Goal: Task Accomplishment & Management: Use online tool/utility

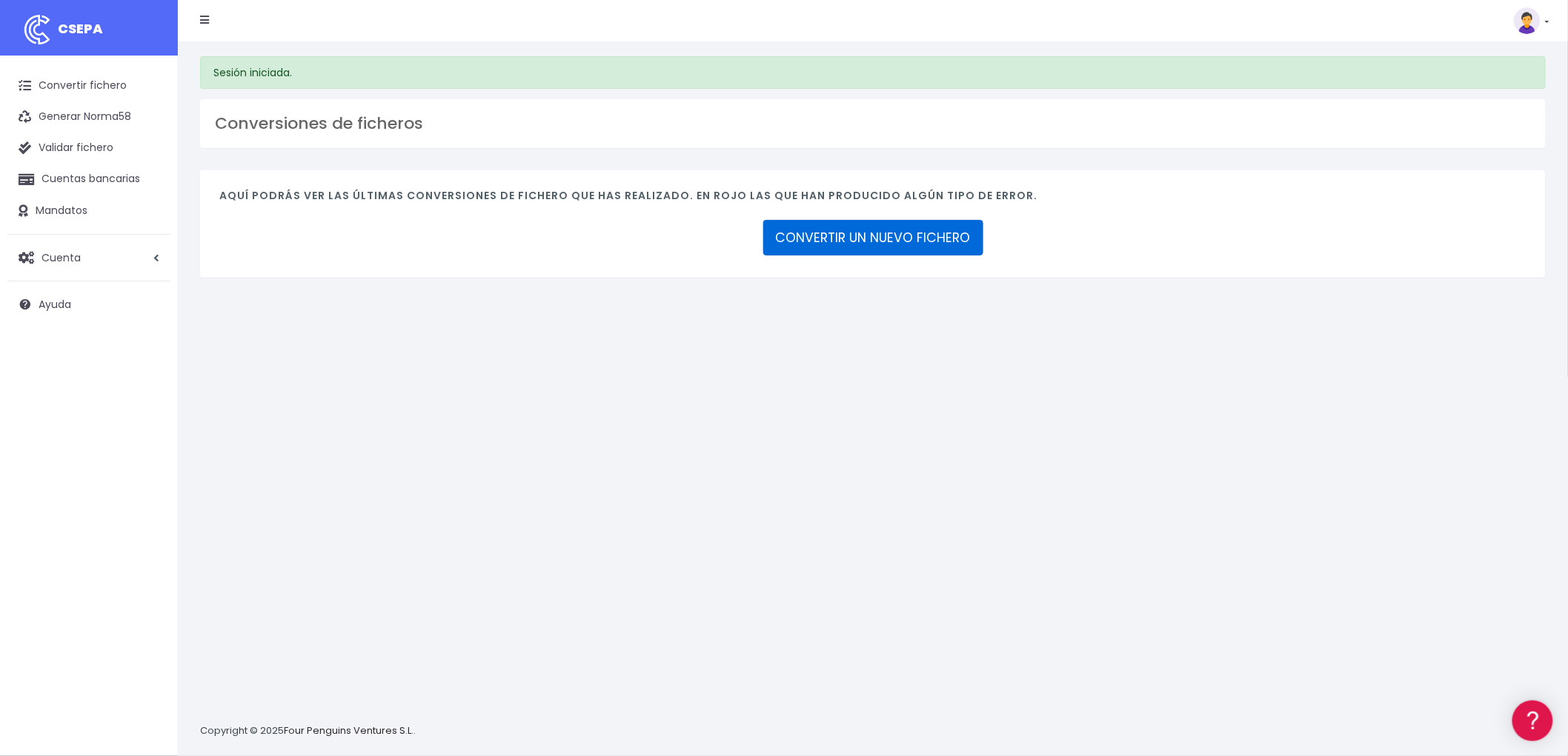
click at [932, 232] on link "CONVERTIR UN NUEVO FICHERO" at bounding box center [873, 238] width 220 height 36
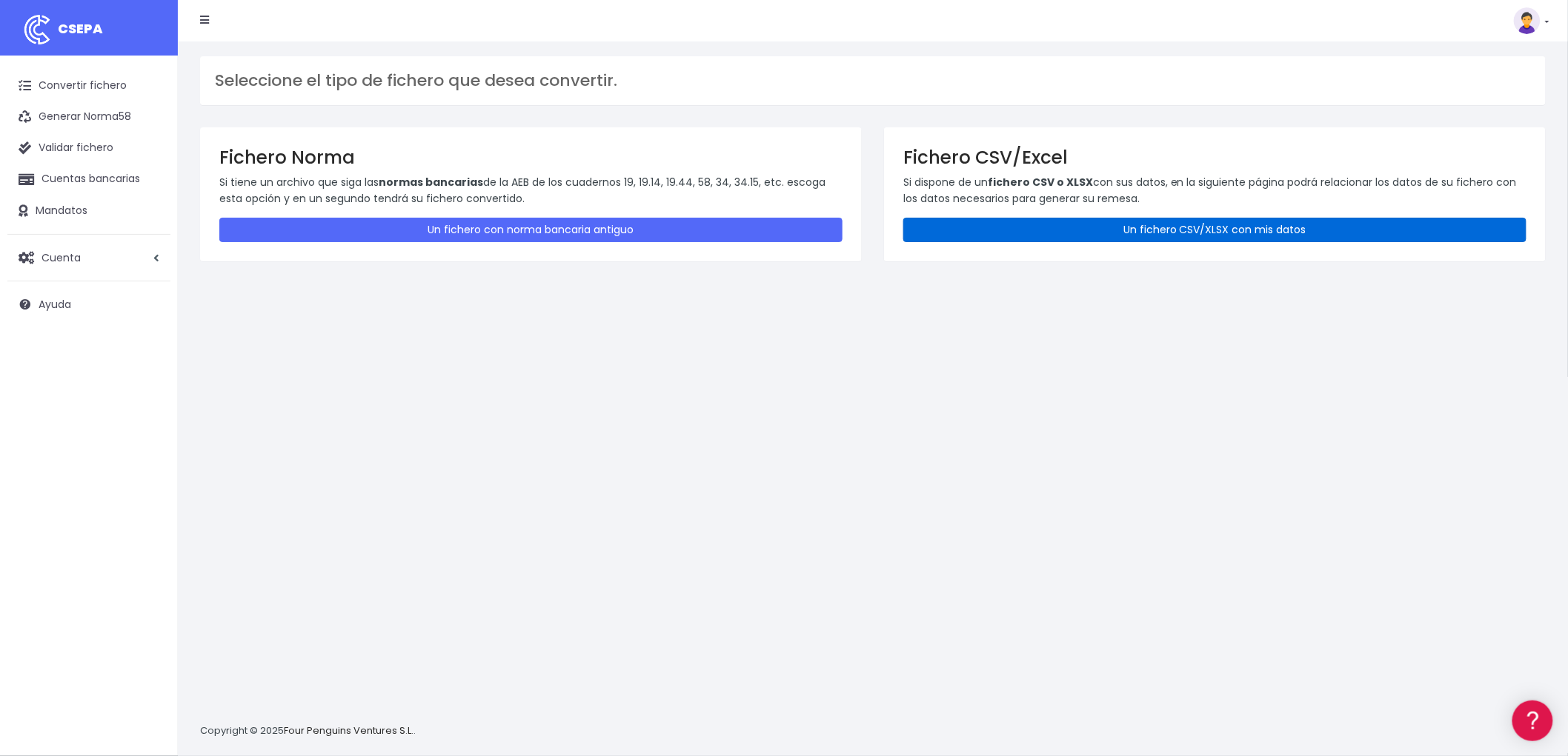
click at [1203, 221] on link "Un fichero CSV/XLSX con mis datos" at bounding box center [1215, 229] width 623 height 24
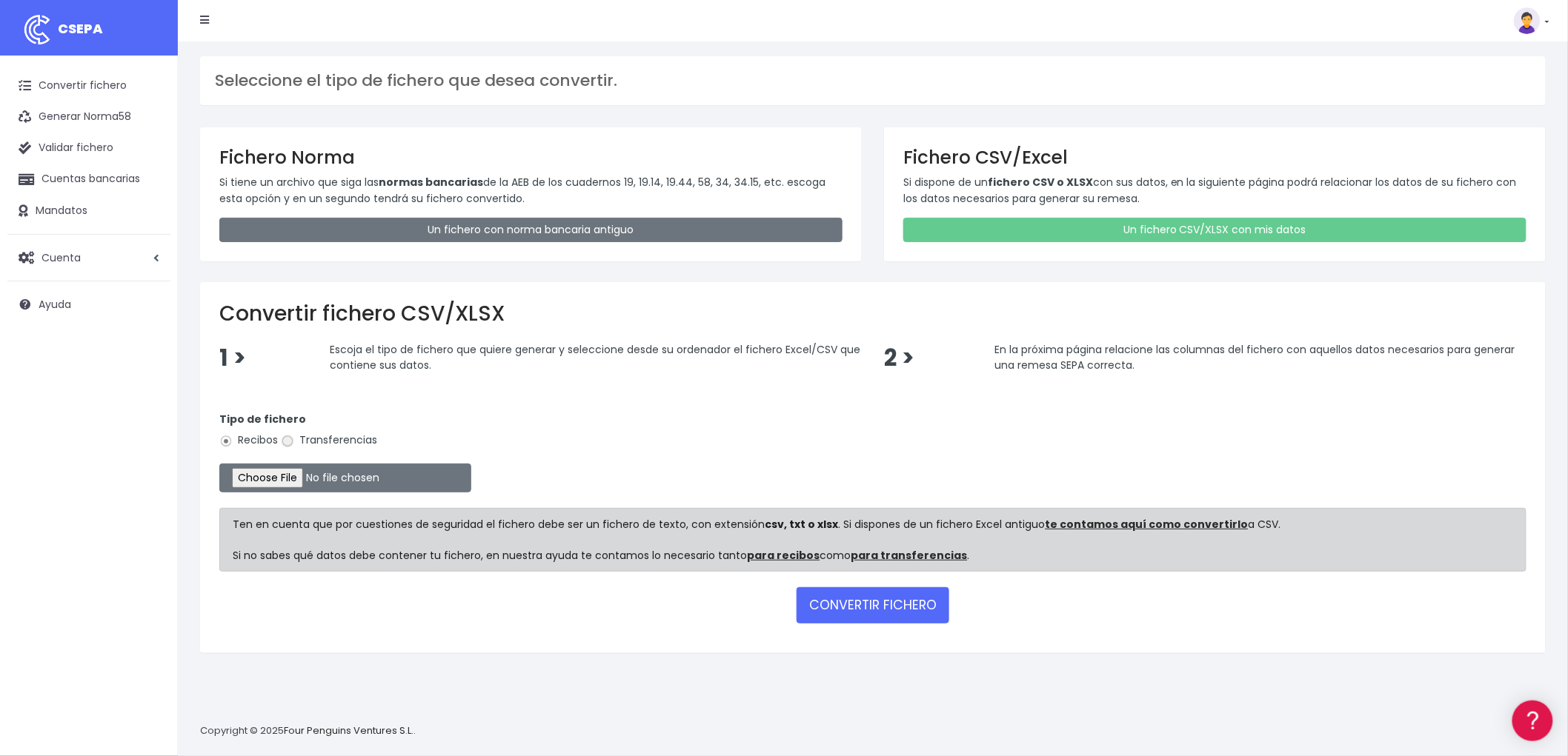
click at [290, 445] on input "Transferencias" at bounding box center [287, 441] width 13 height 13
radio input "true"
click at [268, 472] on input "file" at bounding box center [345, 478] width 252 height 29
type input "C:\fakepath\NOMINAS BYA.csv"
click at [870, 600] on button "CONVERTIR FICHERO" at bounding box center [872, 605] width 153 height 36
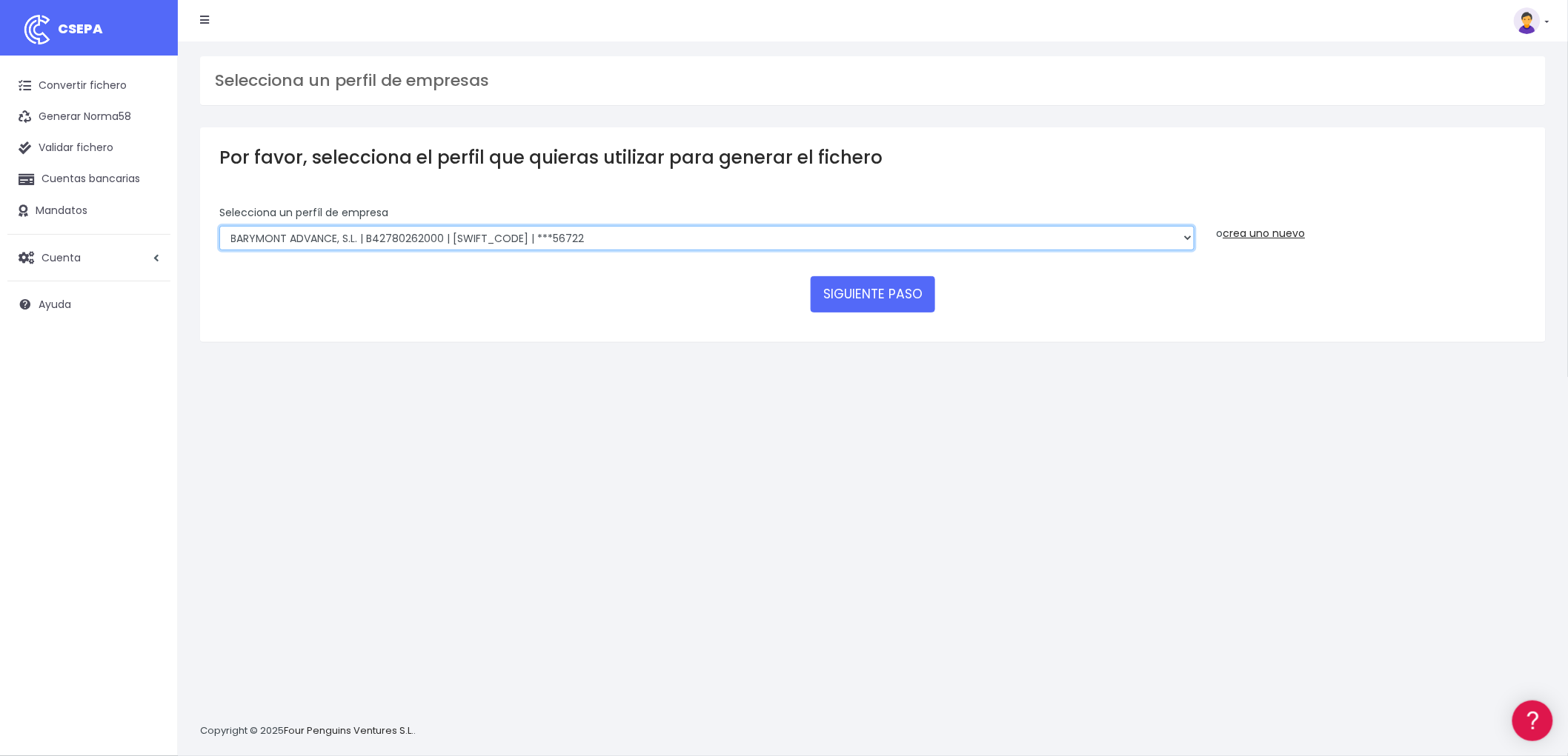
click at [1184, 239] on select "BARYMONT GO CORREDURIA DE SEGUROS, S.L. | B39829643000 | BSABESBBXXX | ***14878…" at bounding box center [706, 238] width 975 height 25
select select "748"
click at [219, 226] on select "BARYMONT GO CORREDURIA DE SEGUROS, S.L. | B39829643000 | BSABESBBXXX | ***14878…" at bounding box center [706, 238] width 975 height 25
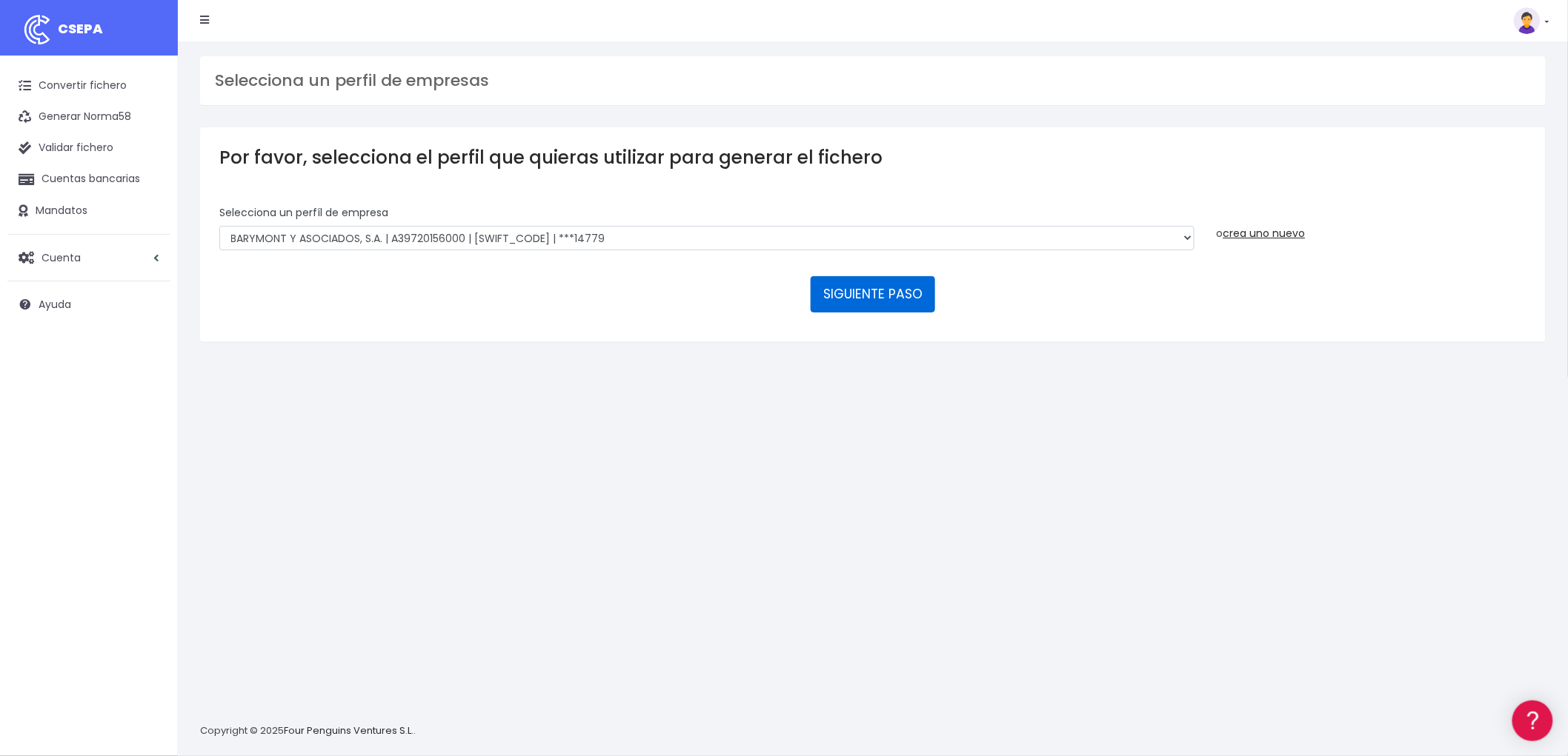
click at [826, 287] on button "SIGUIENTE PASO" at bounding box center [873, 294] width 125 height 36
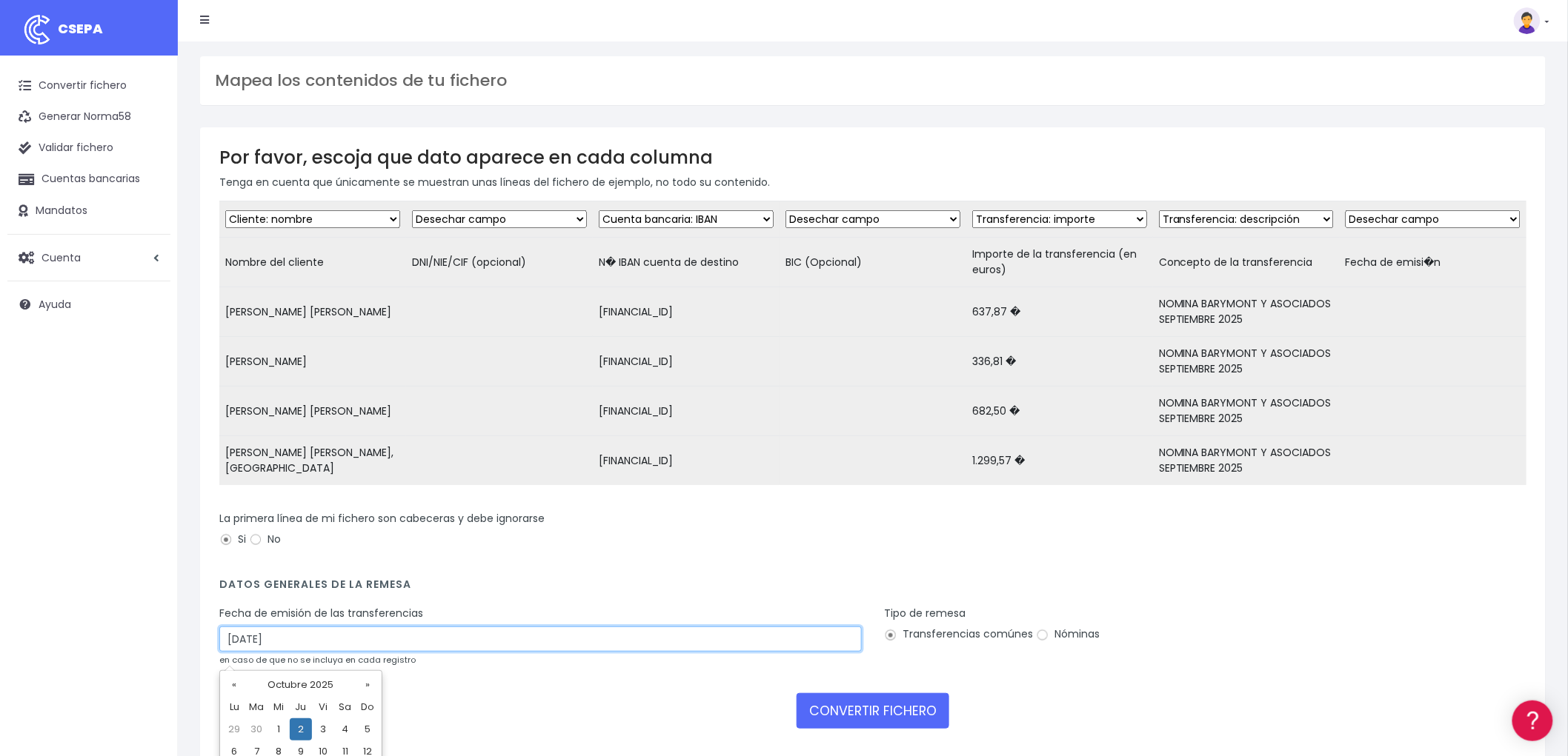
click at [331, 643] on input "02/10/2025" at bounding box center [541, 639] width 642 height 25
click at [234, 681] on th "«" at bounding box center [234, 685] width 22 height 22
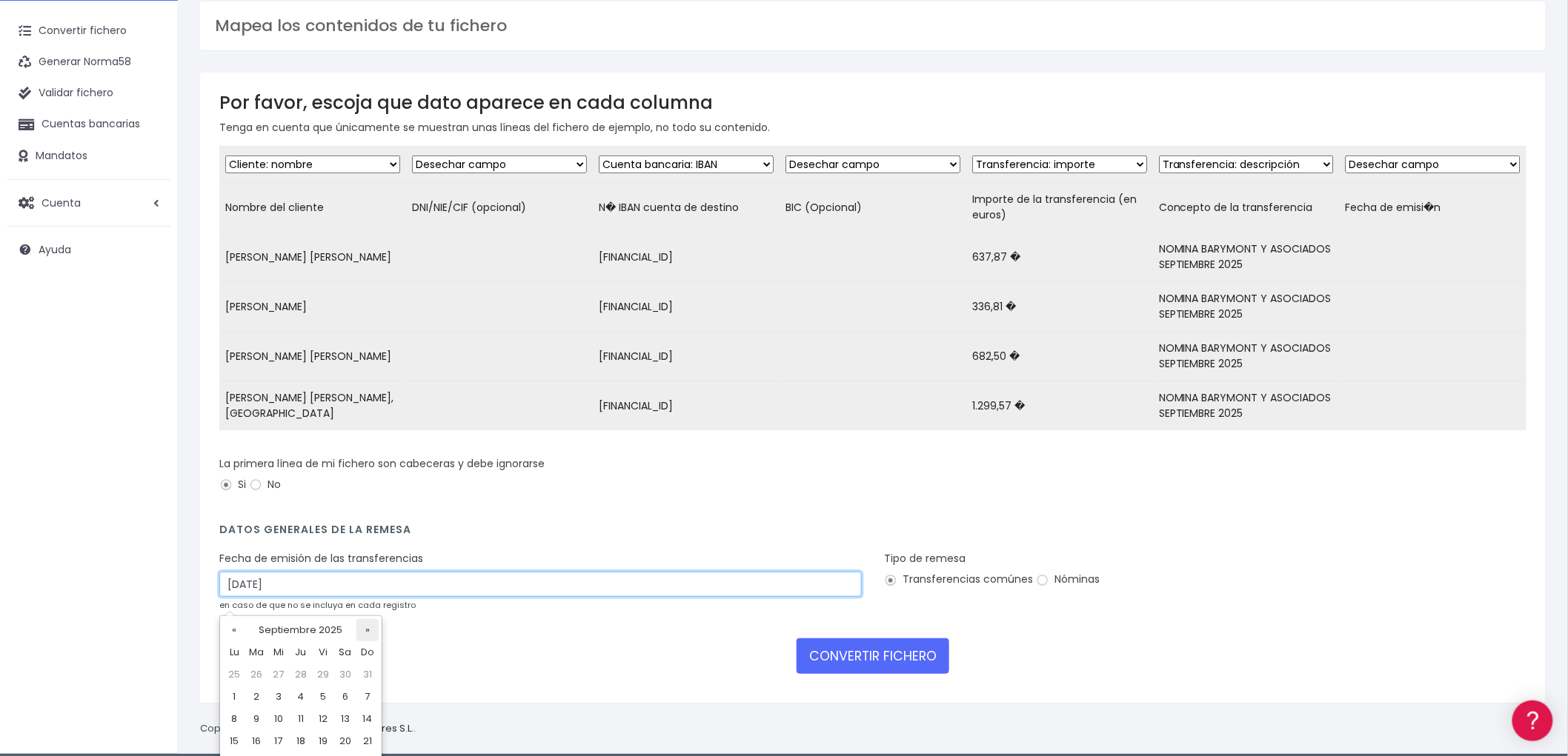
scroll to position [99, 0]
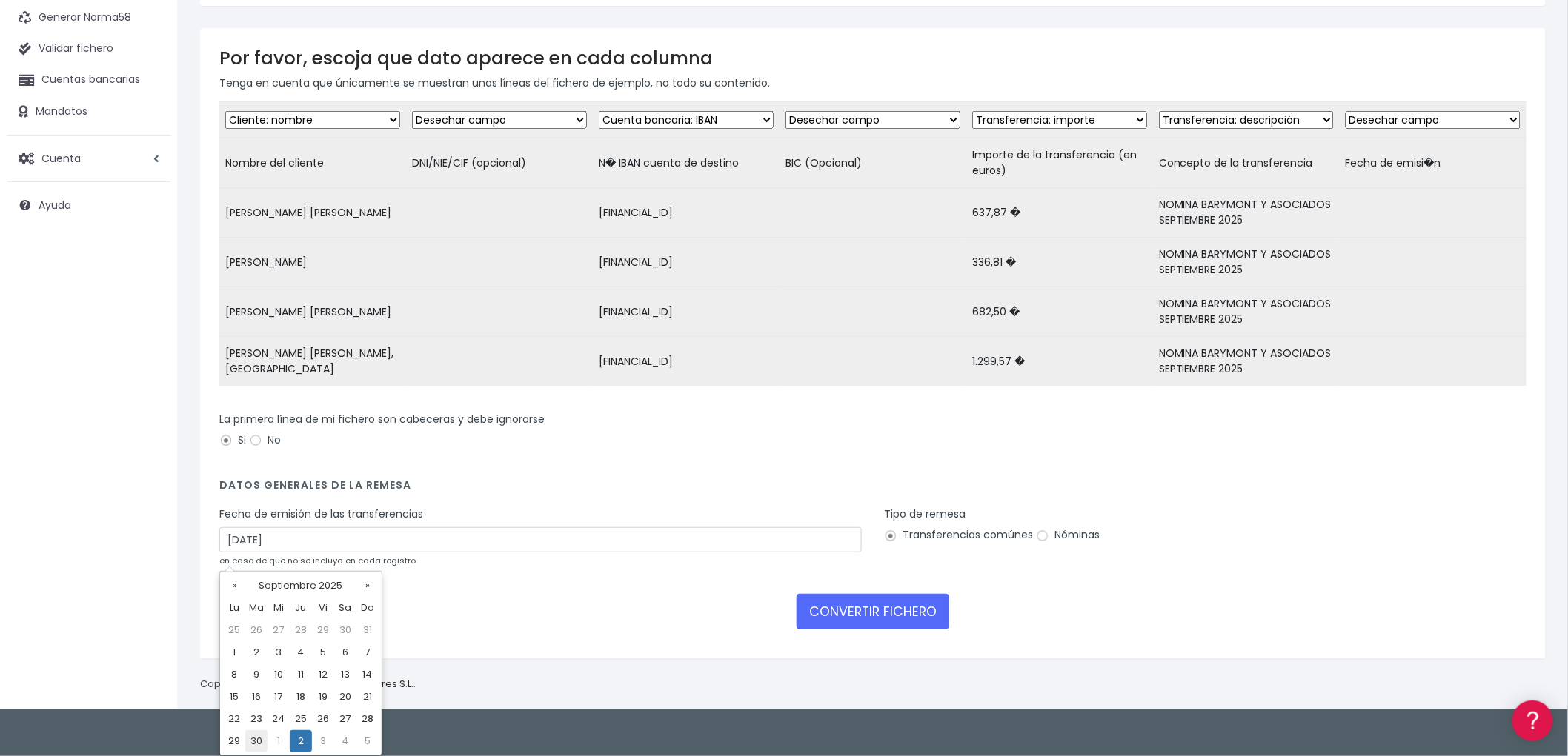
drag, startPoint x: 256, startPoint y: 739, endPoint x: 332, endPoint y: 745, distance: 76.2
click at [256, 739] on td "30" at bounding box center [256, 741] width 22 height 22
type input "[DATE]"
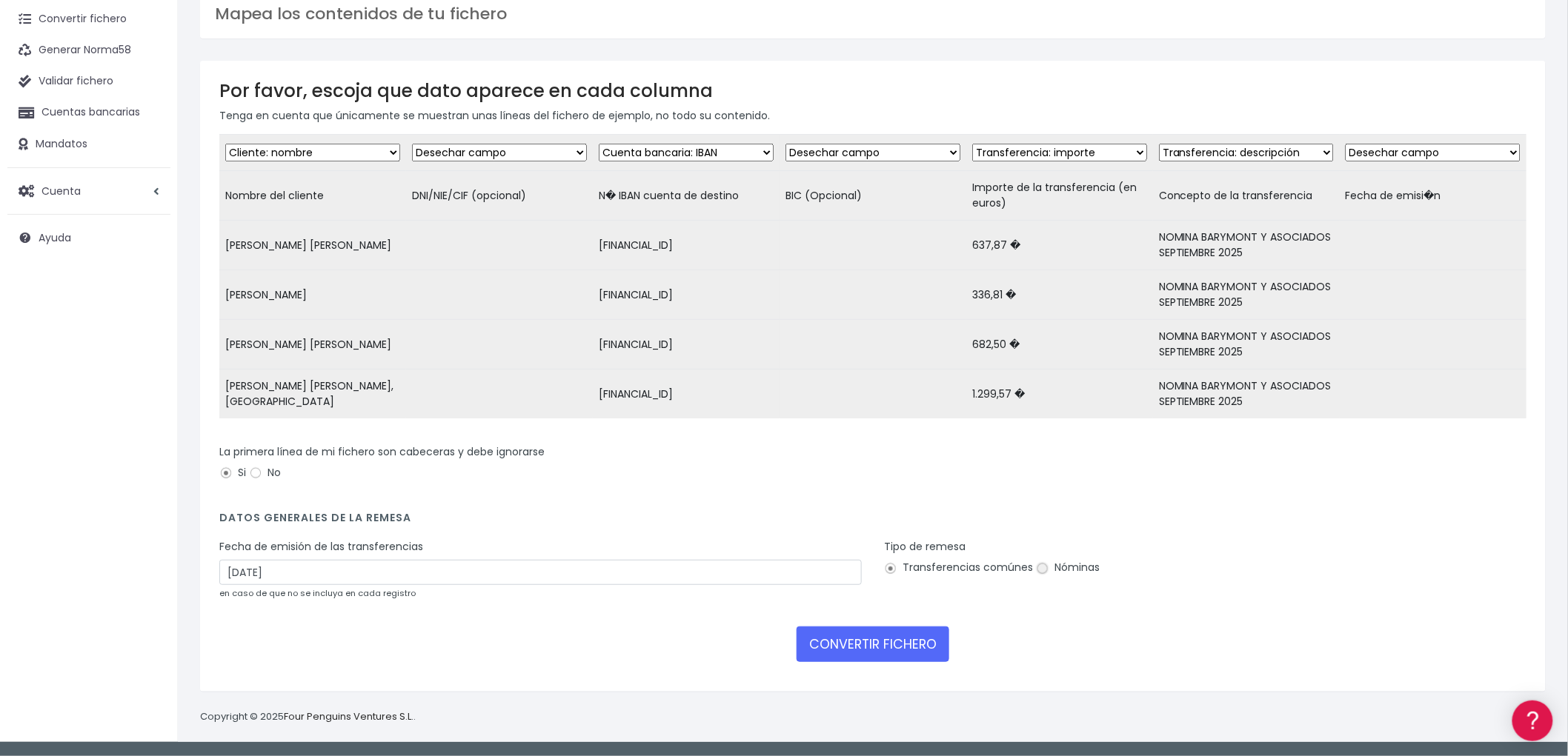
click at [1040, 568] on input "Nóminas" at bounding box center [1043, 569] width 13 height 13
radio input "true"
click at [904, 641] on button "CONVERTIR FICHERO" at bounding box center [872, 645] width 153 height 36
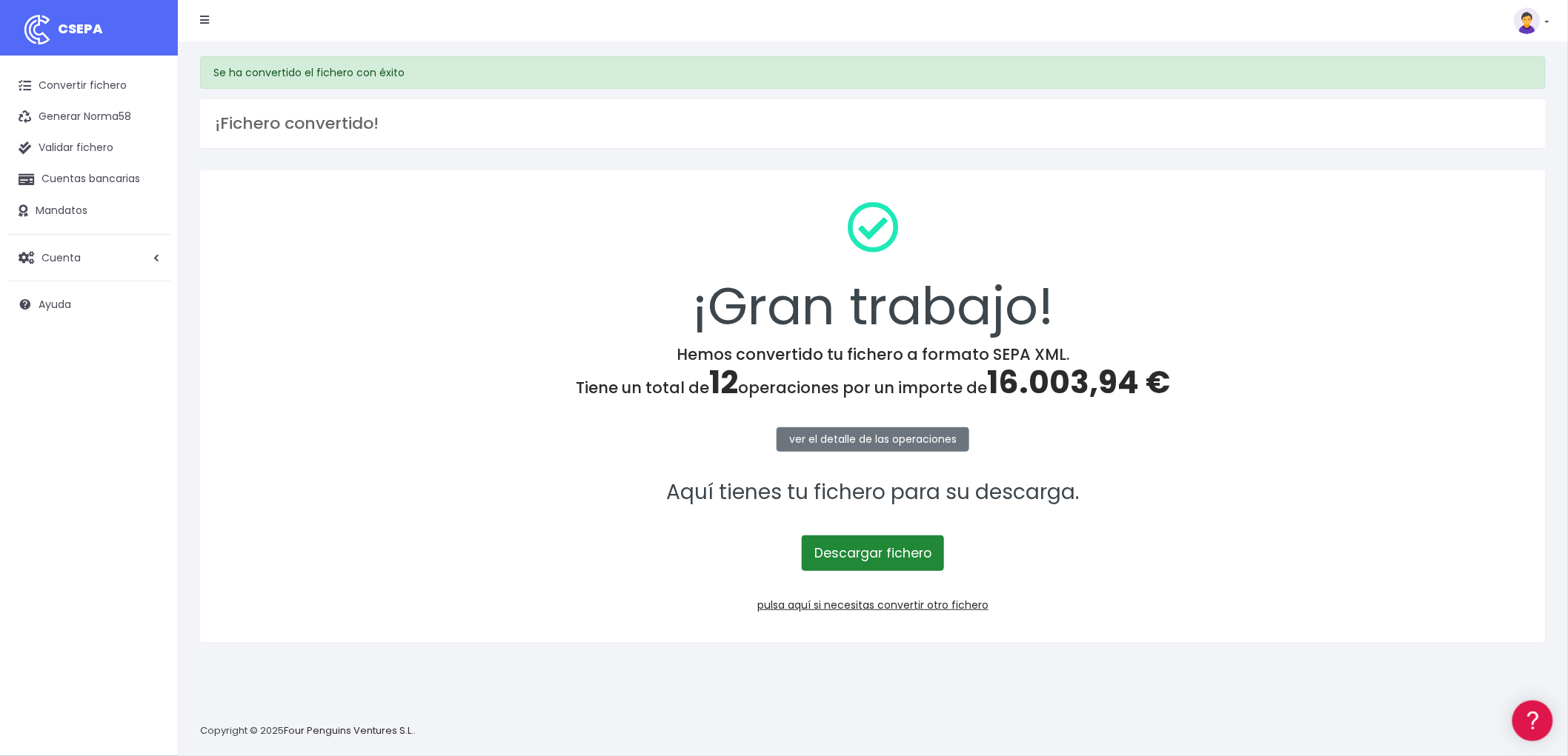
click at [879, 554] on link "Descargar fichero" at bounding box center [873, 554] width 143 height 36
click at [975, 608] on link "pulsa aquí si necesitas convertir otro fichero" at bounding box center [872, 605] width 231 height 15
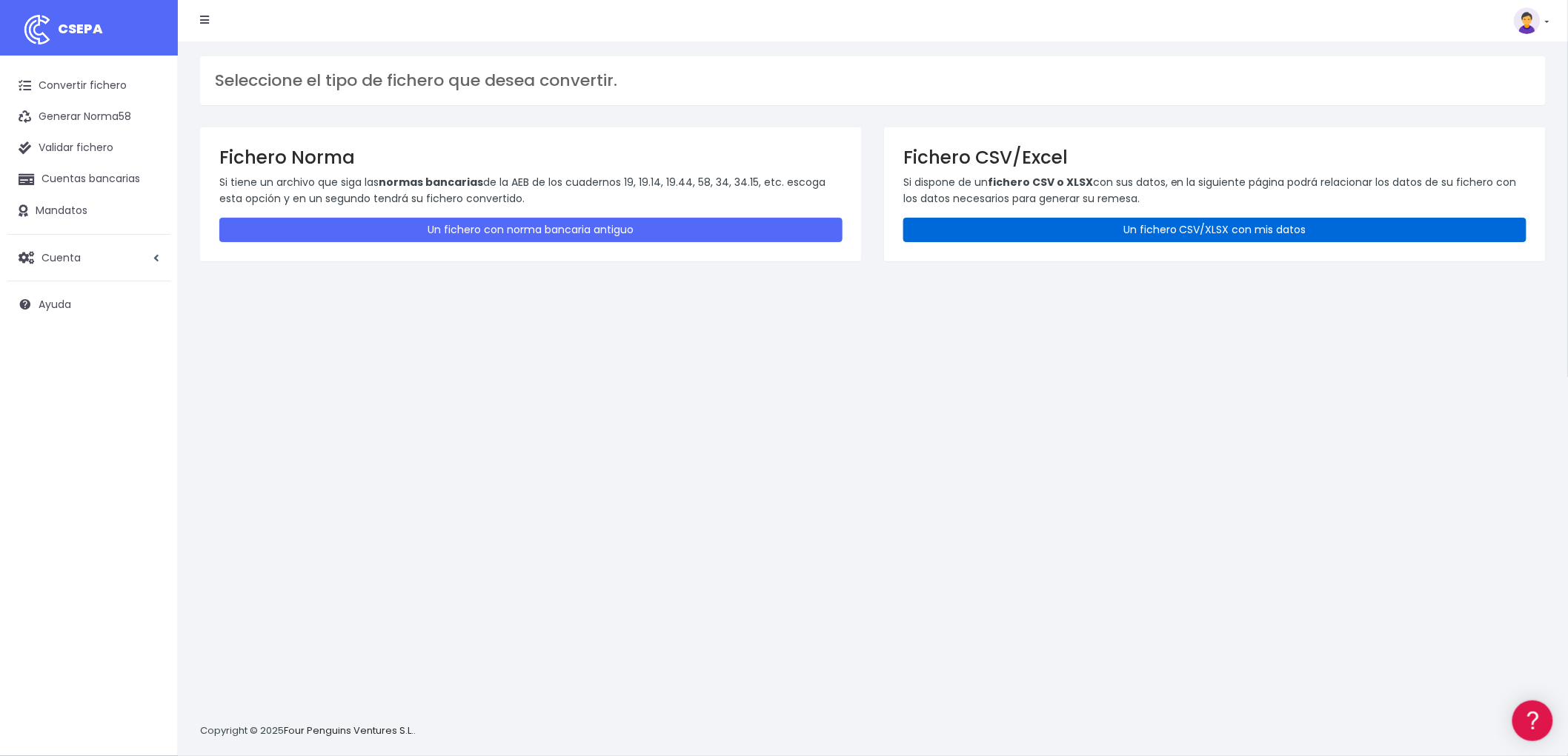
click at [1235, 227] on link "Un fichero CSV/XLSX con mis datos" at bounding box center [1215, 229] width 623 height 24
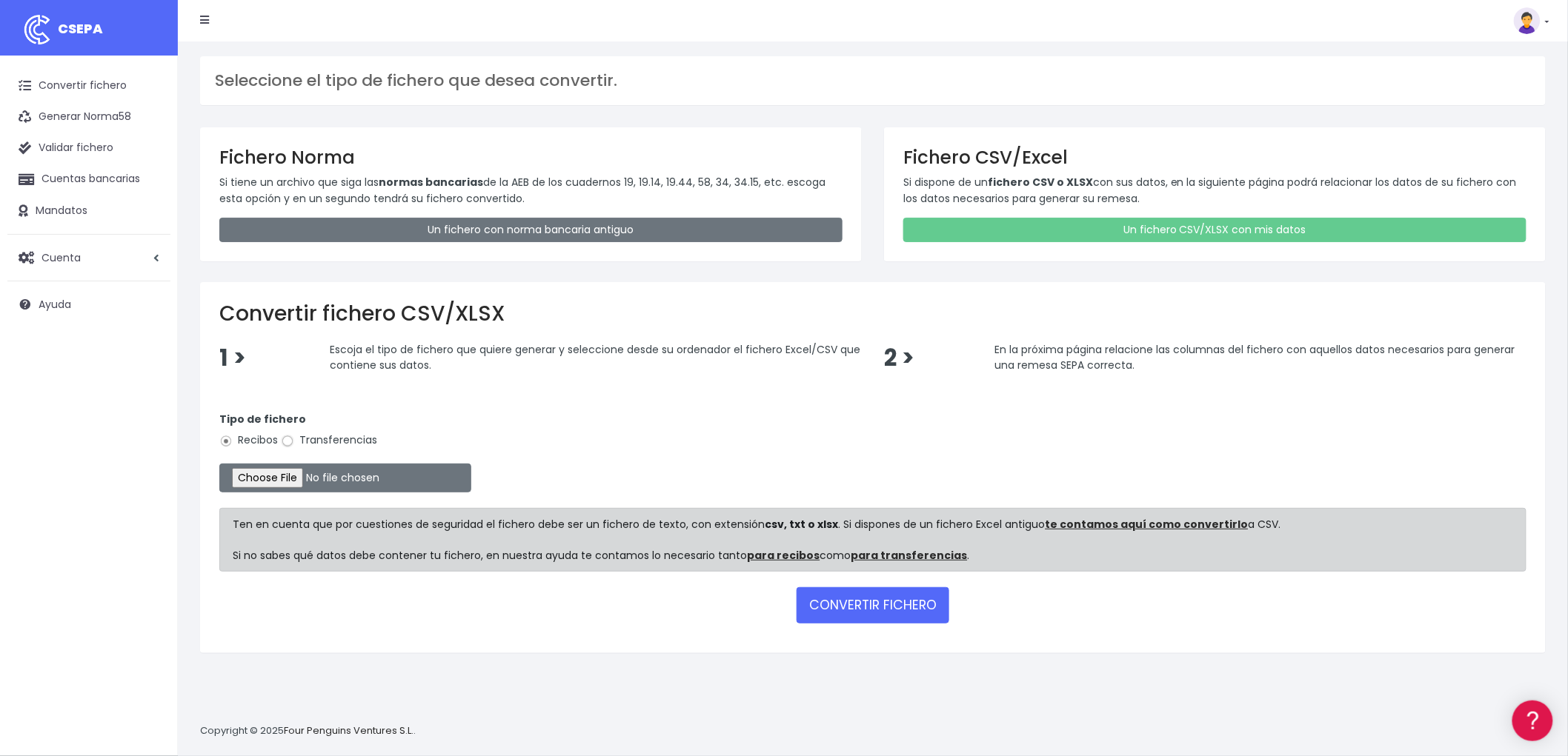
click at [290, 442] on input "Transferencias" at bounding box center [287, 441] width 13 height 13
radio input "true"
click at [283, 469] on input "file" at bounding box center [345, 478] width 252 height 29
type input "C:\fakepath\NOMINAS ADVANCE.csv"
click at [853, 607] on button "CONVERTIR FICHERO" at bounding box center [872, 605] width 153 height 36
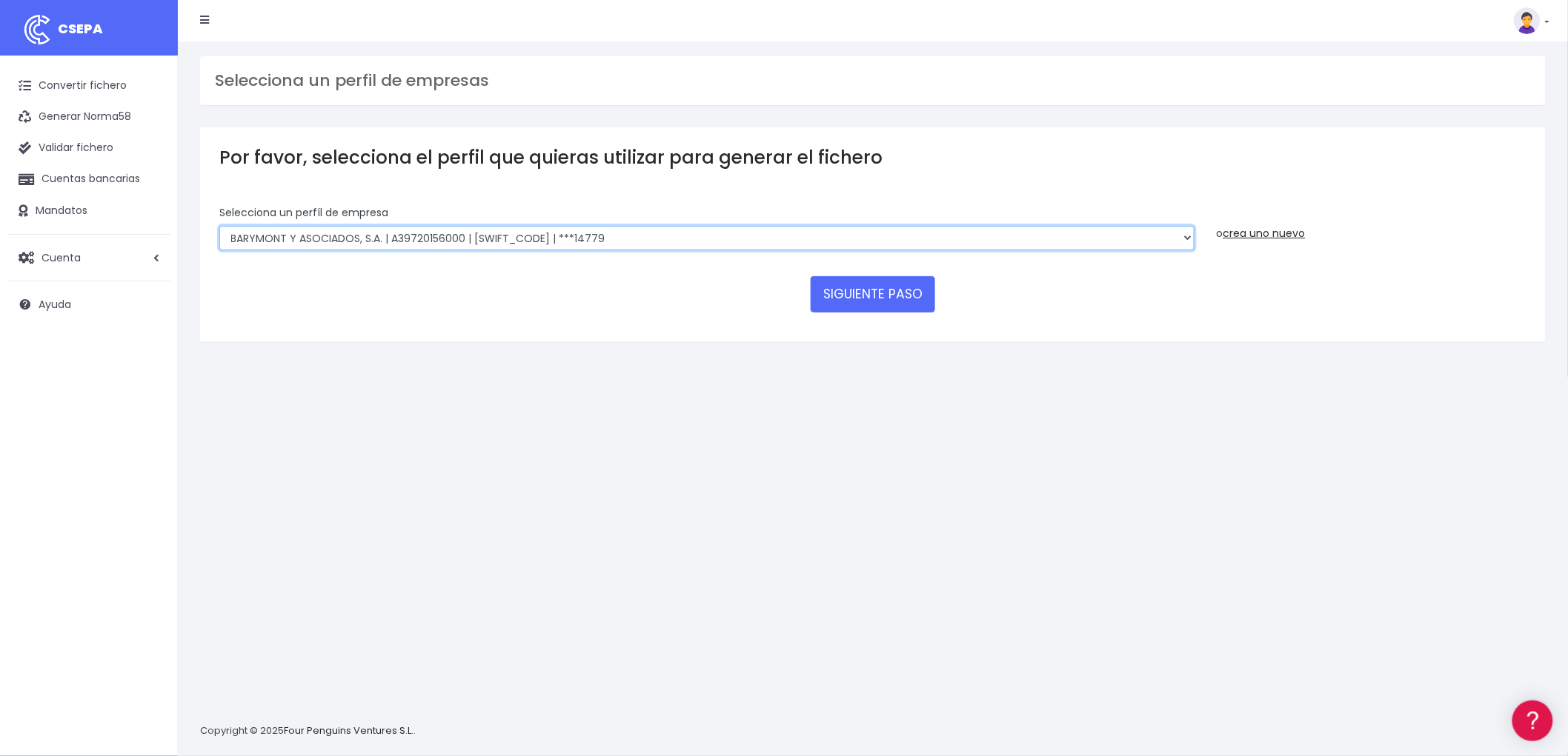
click at [1184, 237] on select "BARYMONT GO CORREDURIA DE SEGUROS, S.L. | B39829643000 | [SWIFT_CODE] | ***1487…" at bounding box center [706, 238] width 975 height 25
select select "721"
click at [219, 226] on select "BARYMONT GO CORREDURIA DE SEGUROS, S.L. | B39829643000 | [SWIFT_CODE] | ***1487…" at bounding box center [706, 238] width 975 height 25
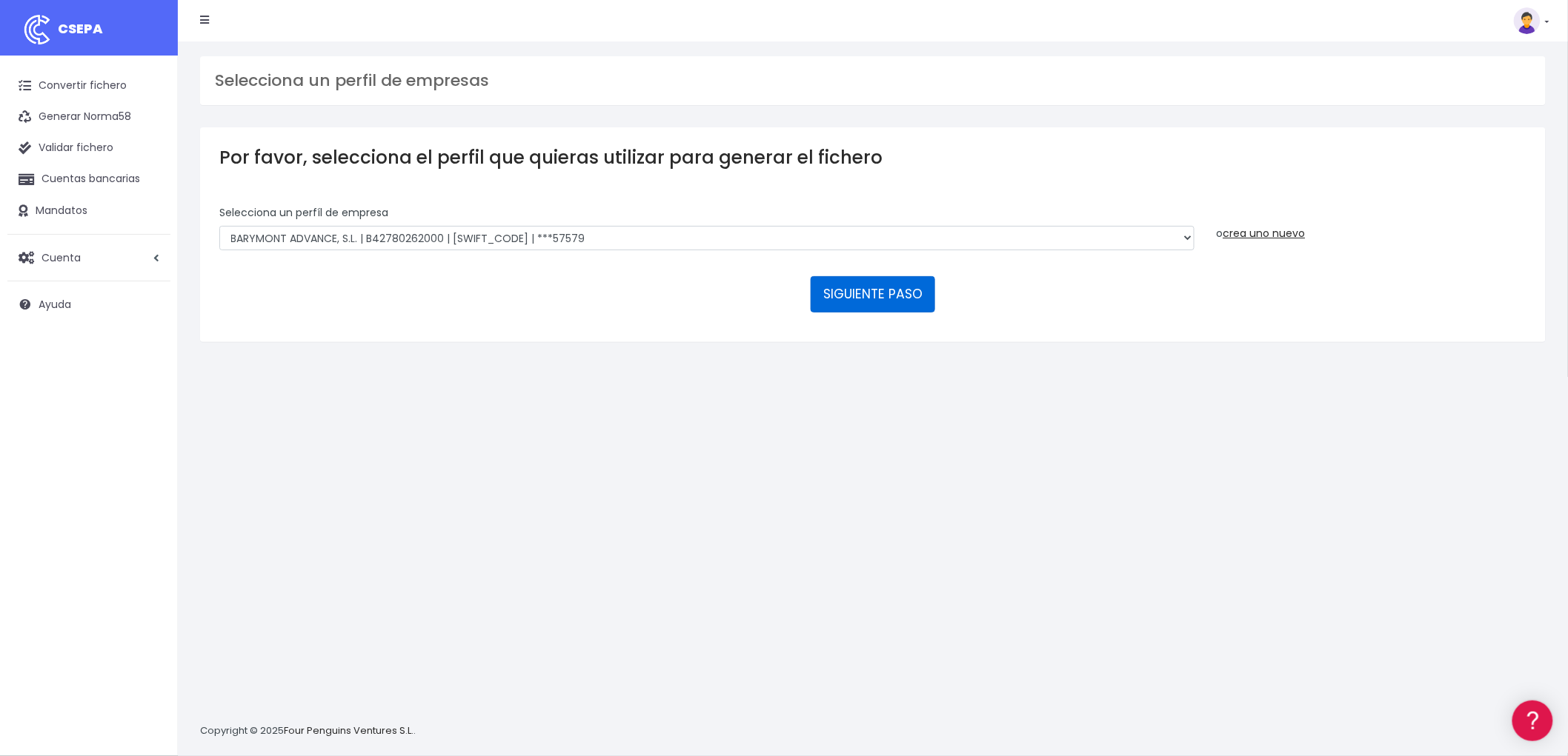
click at [887, 285] on button "SIGUIENTE PASO" at bounding box center [873, 294] width 125 height 36
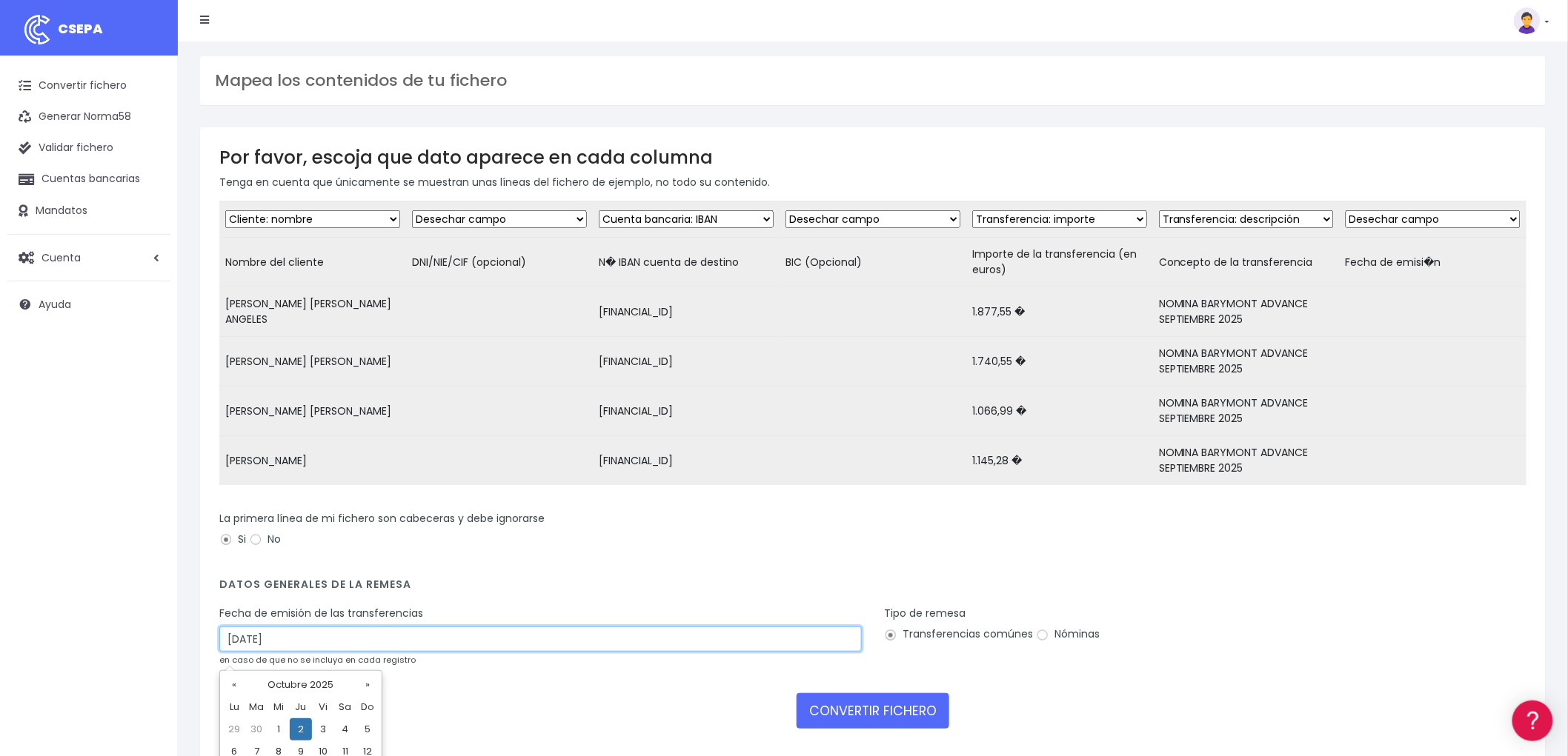
click at [344, 652] on input "[DATE]" at bounding box center [541, 639] width 642 height 25
click at [260, 727] on td "30" at bounding box center [256, 729] width 22 height 22
type input "[DATE]"
click at [1042, 642] on input "Nóminas" at bounding box center [1043, 635] width 13 height 13
radio input "true"
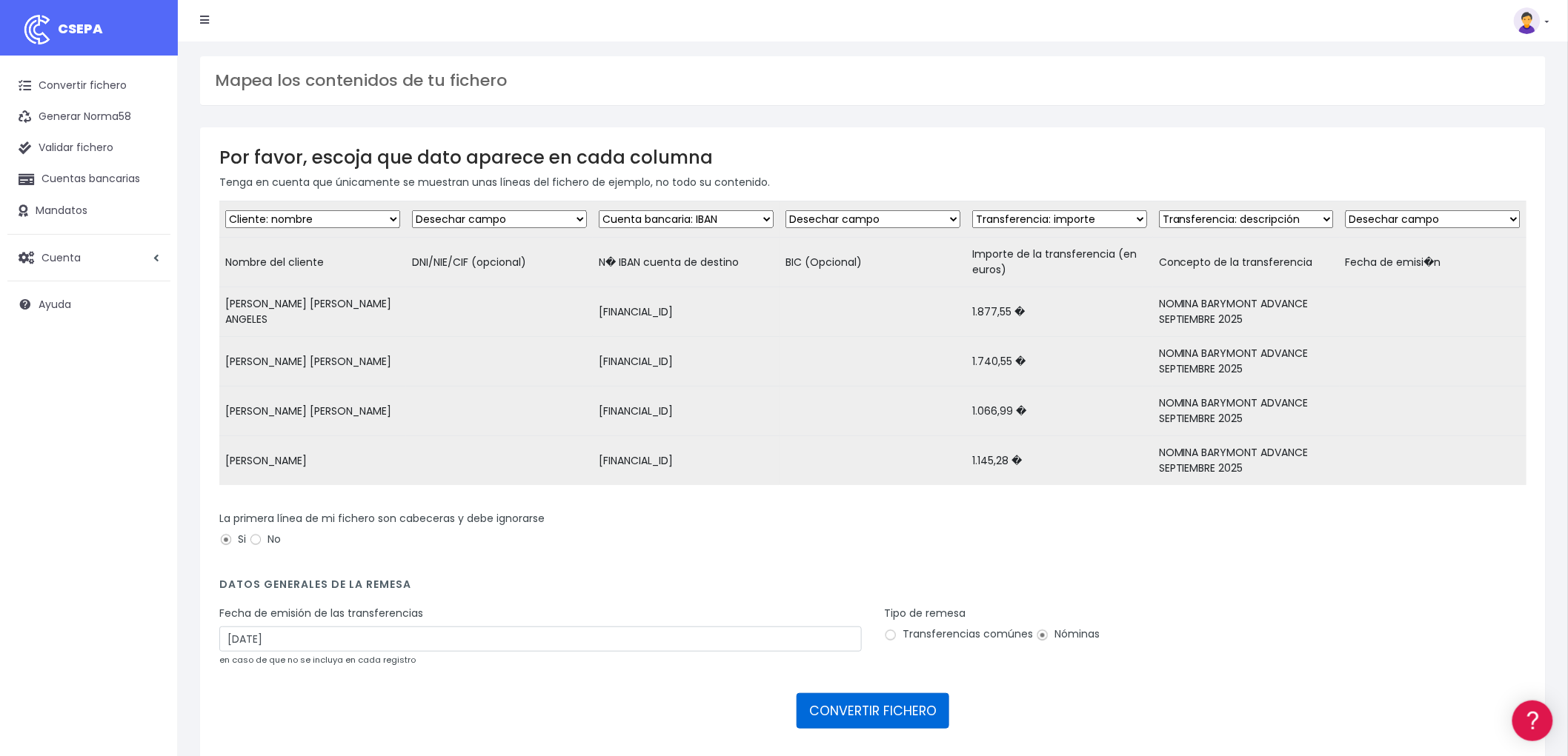
click at [904, 713] on button "CONVERTIR FICHERO" at bounding box center [872, 711] width 153 height 36
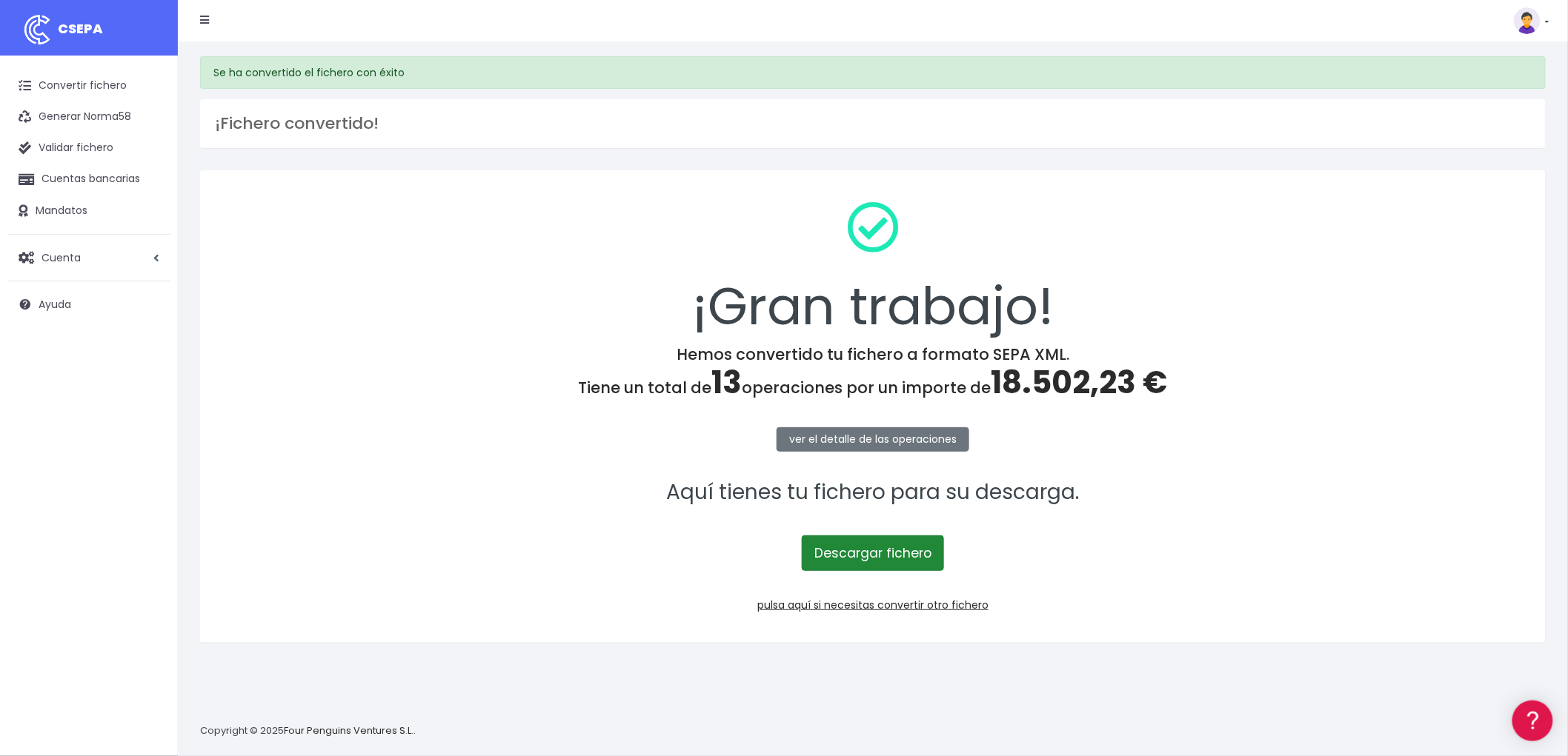
click at [913, 546] on link "Descargar fichero" at bounding box center [873, 554] width 143 height 36
click at [975, 607] on link "pulsa aquí si necesitas convertir otro fichero" at bounding box center [872, 605] width 231 height 15
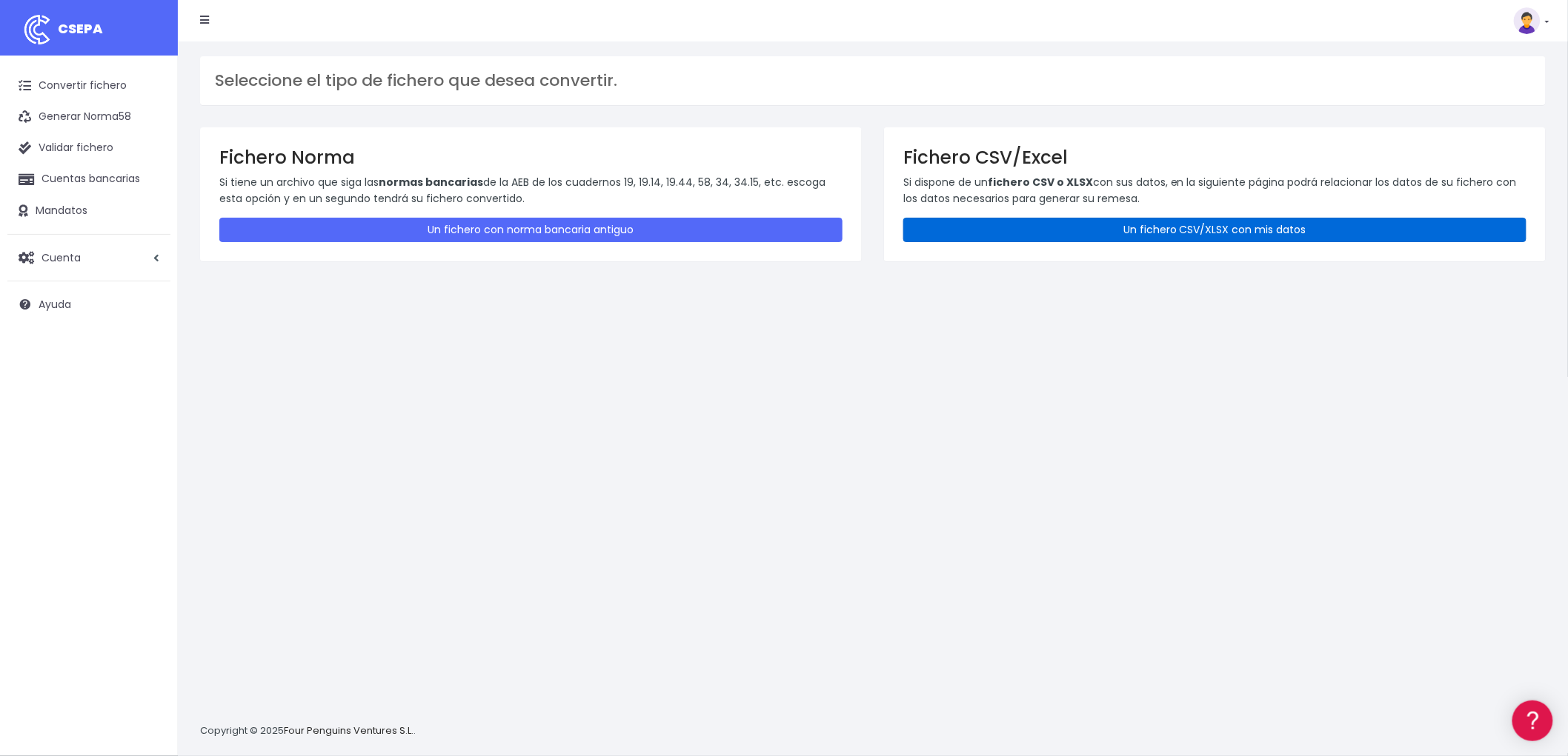
click at [1256, 227] on link "Un fichero CSV/XLSX con mis datos" at bounding box center [1215, 229] width 623 height 24
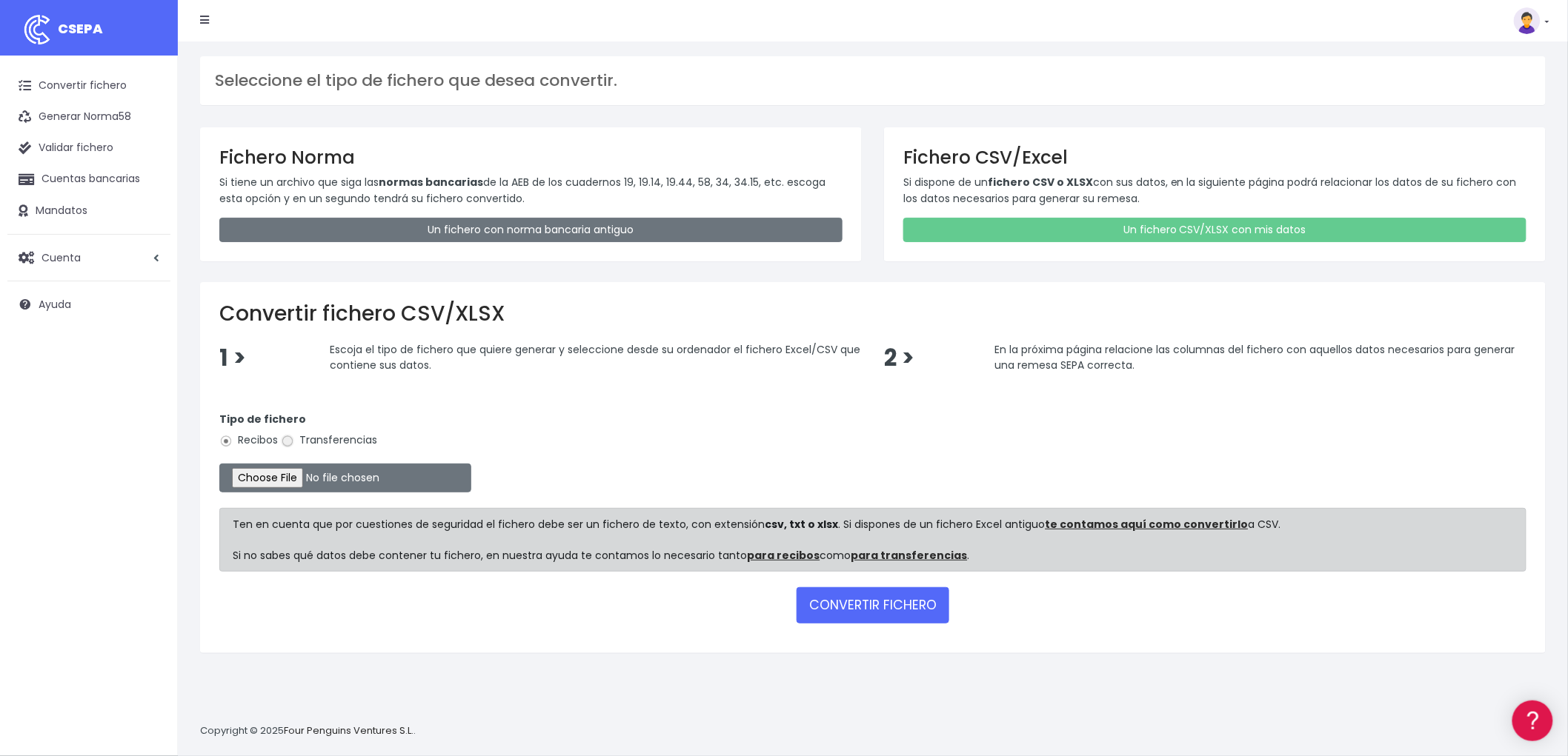
click at [286, 442] on input "Transferencias" at bounding box center [287, 441] width 13 height 13
radio input "true"
click at [292, 483] on input "file" at bounding box center [345, 478] width 252 height 29
type input "C:\fakepath\NOPMINAS GO.csv"
click at [865, 598] on button "CONVERTIR FICHERO" at bounding box center [872, 605] width 153 height 36
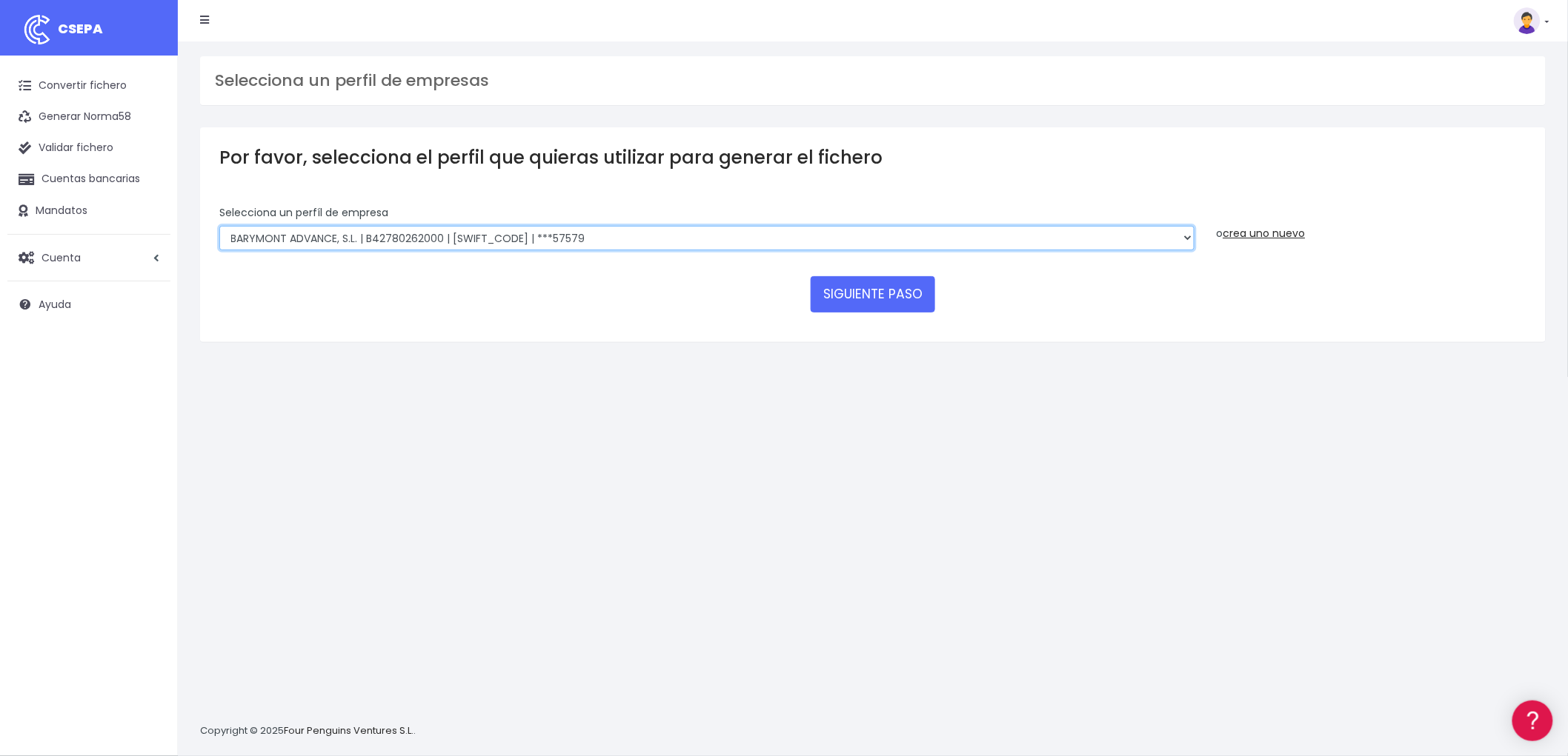
click at [1190, 243] on select "BARYMONT GO CORREDURIA DE SEGUROS, S.L. | B39829643000 | [SWIFT_CODE] | ***1487…" at bounding box center [706, 238] width 975 height 25
select select "240"
click at [219, 226] on select "BARYMONT GO CORREDURIA DE SEGUROS, S.L. | B39829643000 | [SWIFT_CODE] | ***1487…" at bounding box center [706, 238] width 975 height 25
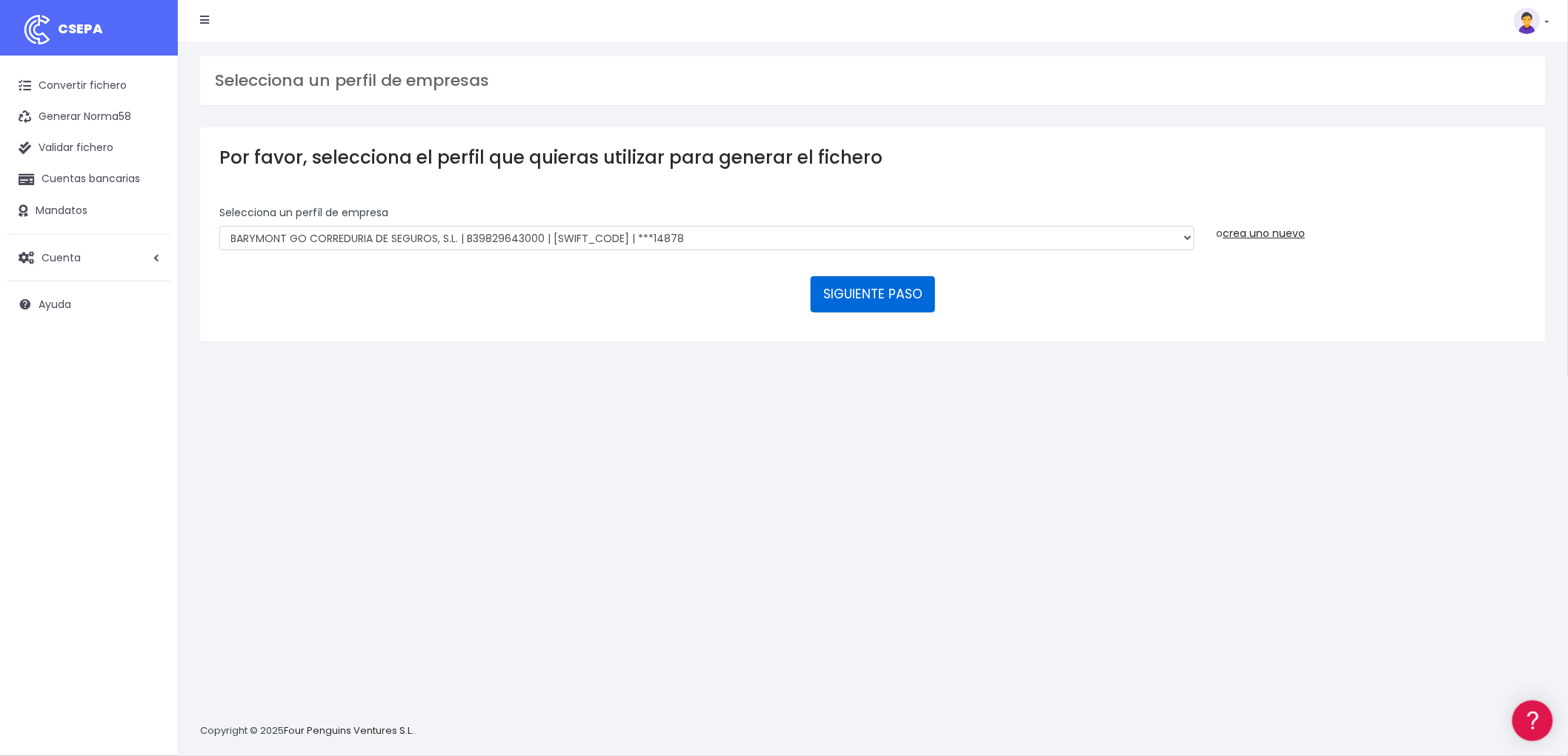
click at [907, 297] on button "SIGUIENTE PASO" at bounding box center [873, 294] width 125 height 36
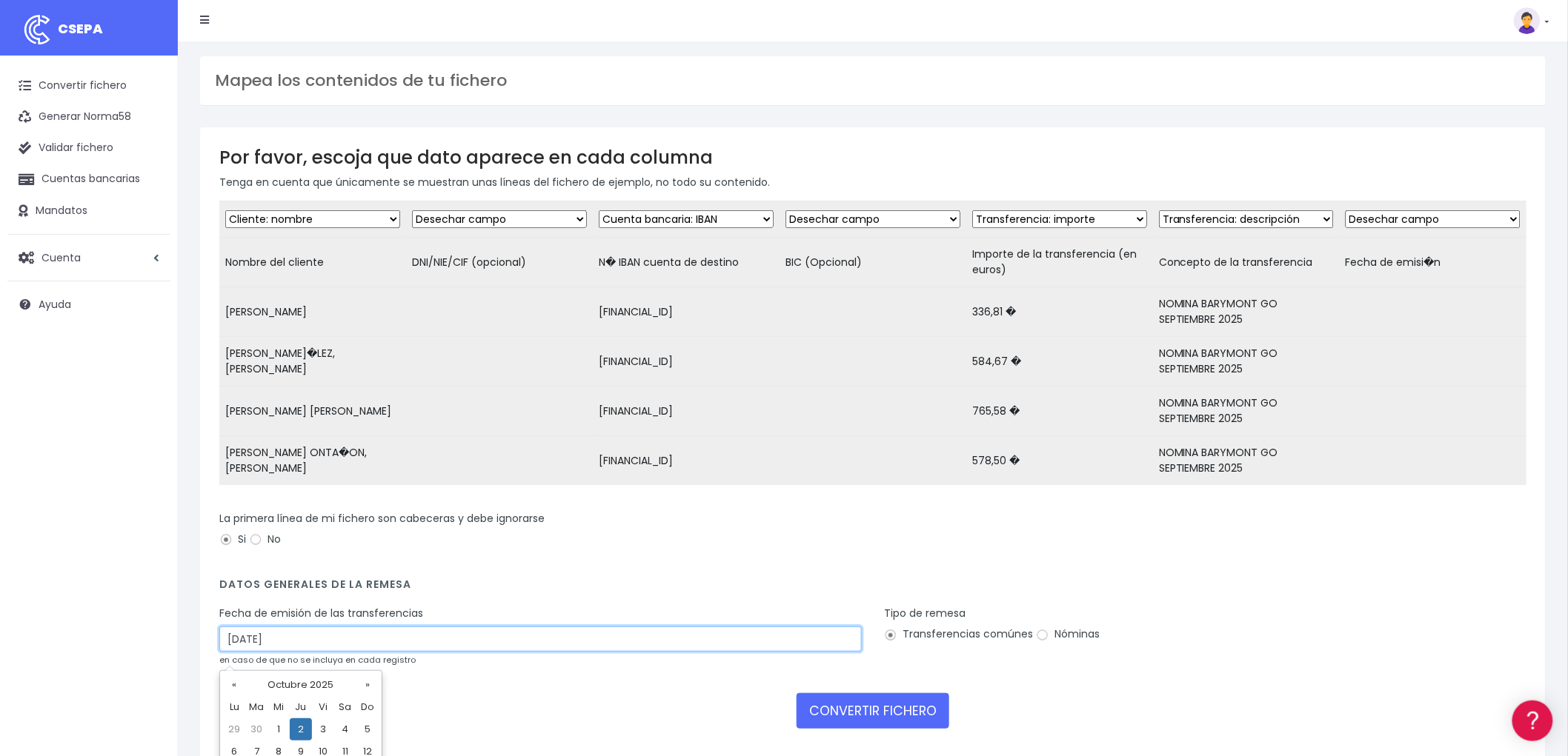
click at [320, 652] on input "02/10/2025" at bounding box center [541, 639] width 642 height 25
click at [258, 725] on td "30" at bounding box center [256, 729] width 22 height 22
type input "30/09/2025"
click at [1036, 642] on input "Nóminas" at bounding box center [1043, 635] width 13 height 13
radio input "true"
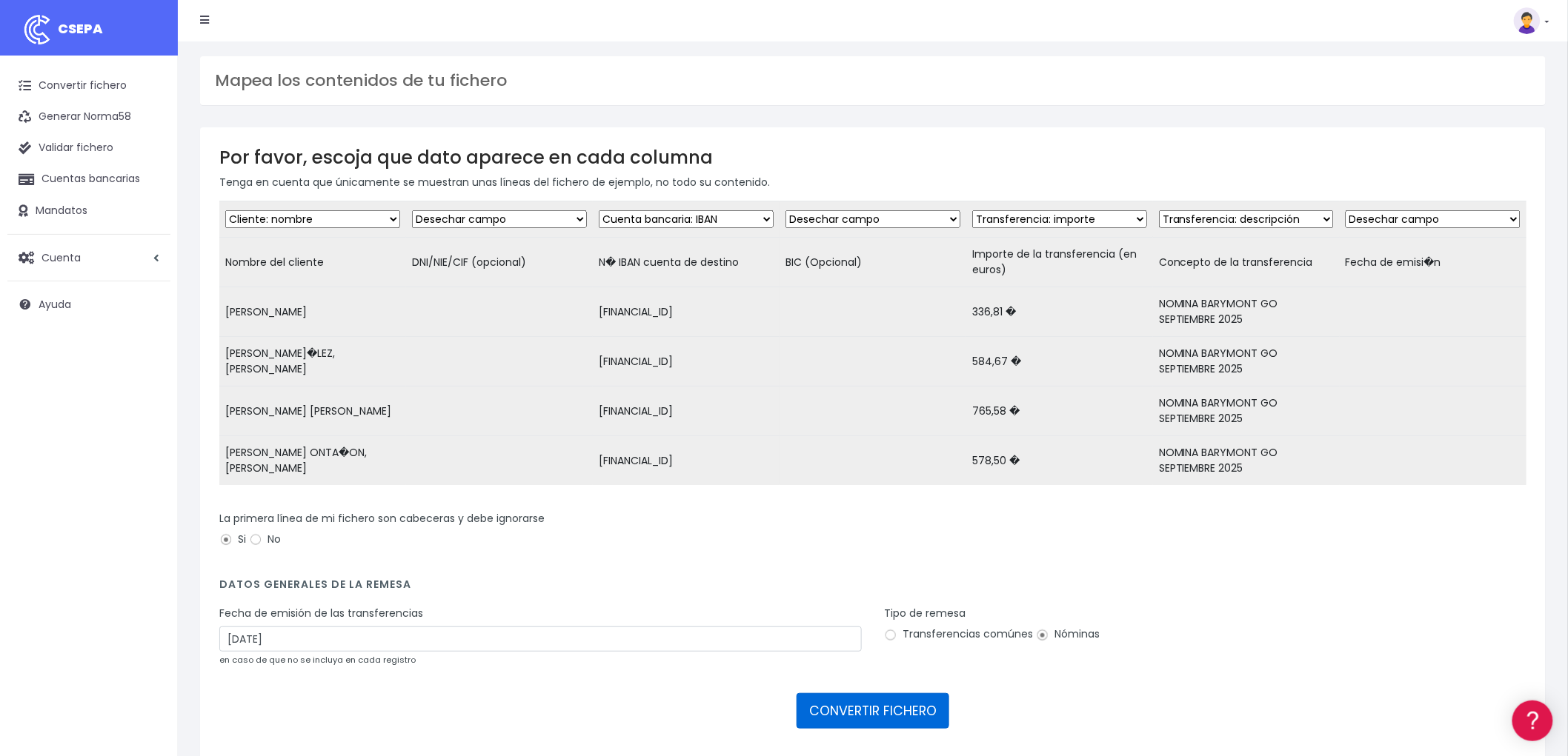
click at [929, 712] on button "CONVERTIR FICHERO" at bounding box center [872, 711] width 153 height 36
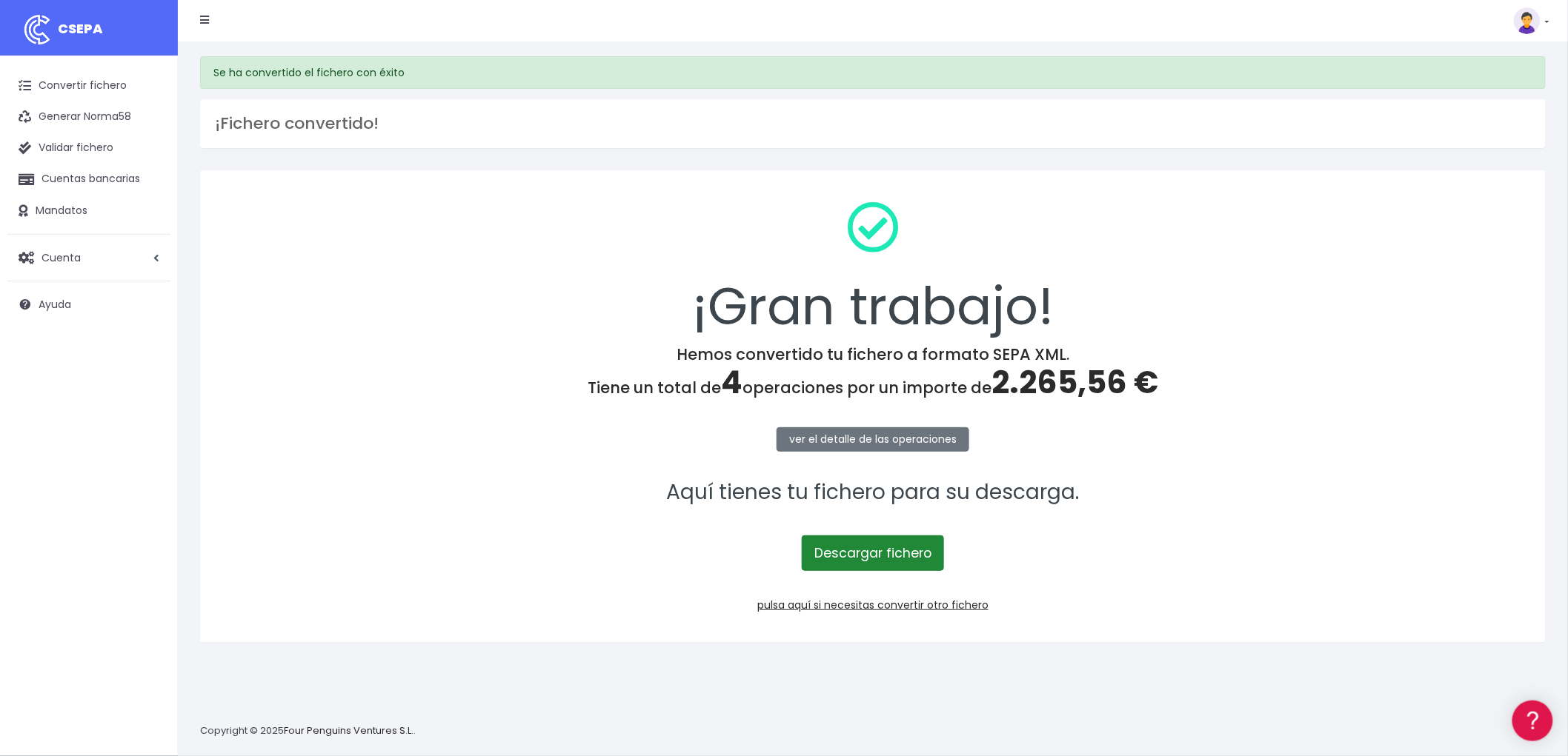
click at [936, 551] on link "Descargar fichero" at bounding box center [873, 554] width 143 height 36
click at [946, 612] on p "pulsa aquí si necesitas convertir otro fichero" at bounding box center [873, 605] width 1308 height 16
click at [957, 608] on link "pulsa aquí si necesitas convertir otro fichero" at bounding box center [872, 605] width 231 height 15
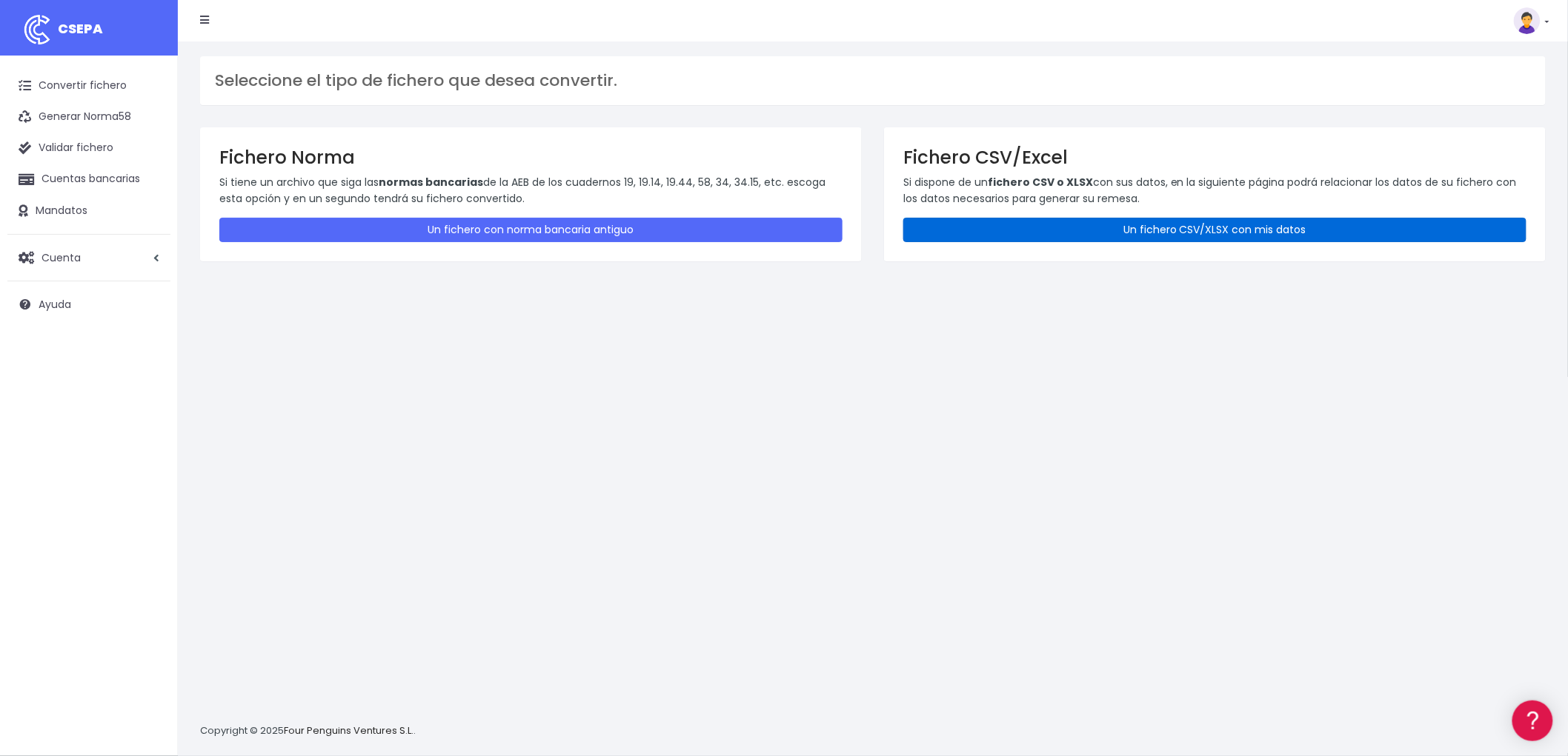
click at [1138, 226] on link "Un fichero CSV/XLSX con mis datos" at bounding box center [1215, 229] width 623 height 24
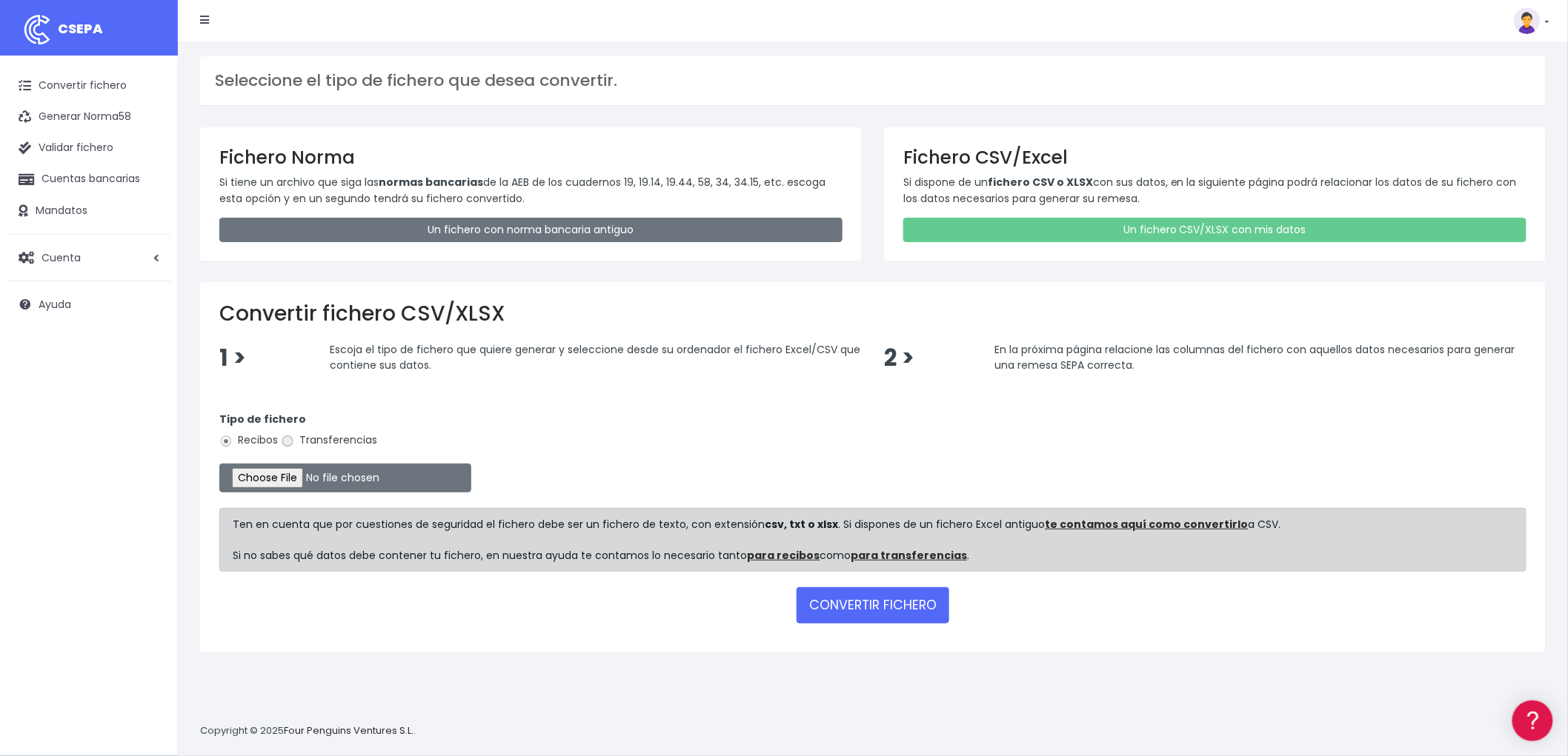
click at [290, 437] on input "Transferencias" at bounding box center [287, 441] width 13 height 13
radio input "true"
click at [273, 477] on input "file" at bounding box center [345, 478] width 252 height 29
type input "C:\fakepath\REMESA TRF ADV.csv"
click at [871, 590] on button "CONVERTIR FICHERO" at bounding box center [872, 605] width 153 height 36
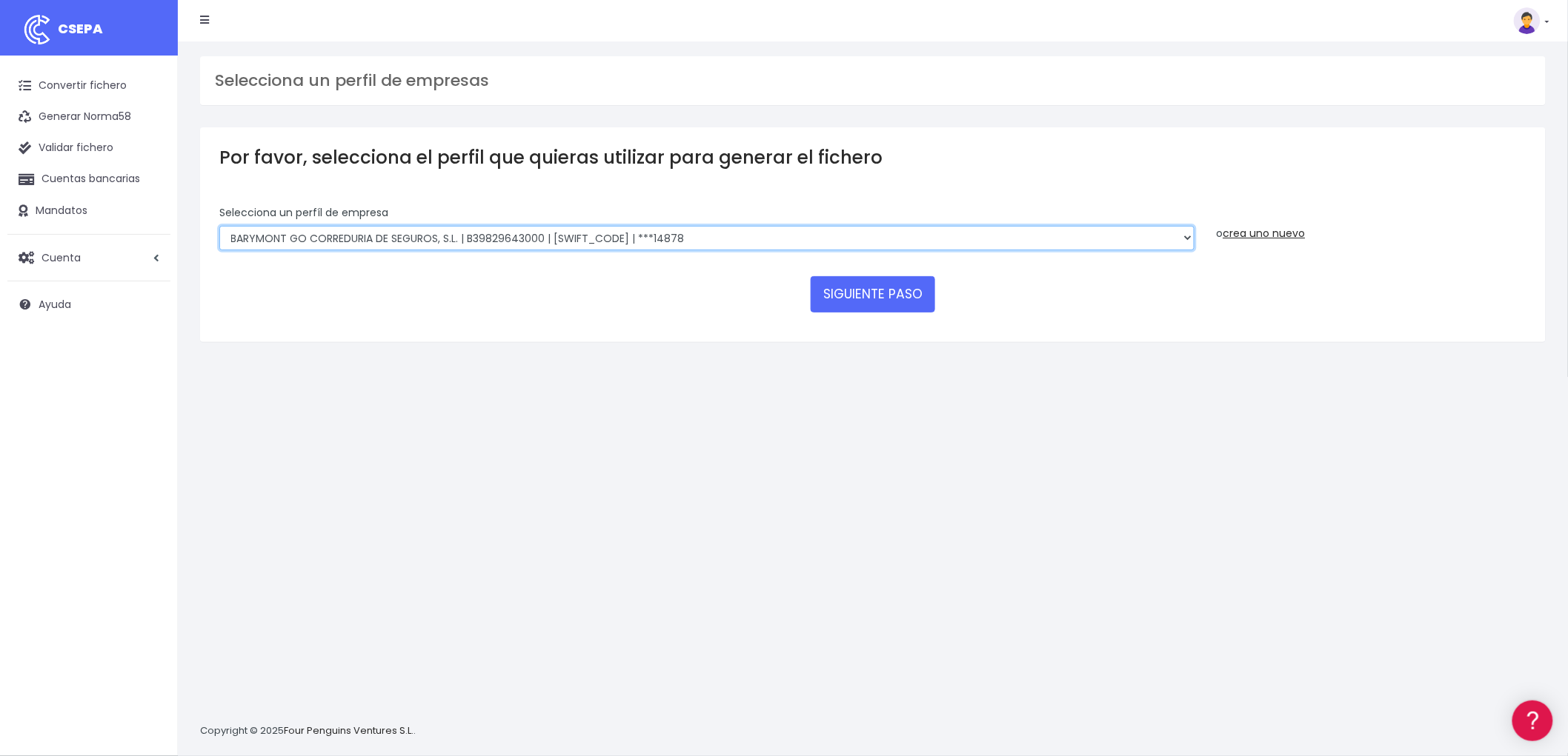
click at [1183, 239] on select "BARYMONT GO CORREDURIA DE SEGUROS, S.L. | B39829643000 | BSABESBBXXX | ***14878…" at bounding box center [706, 238] width 975 height 25
select select "1544"
click at [219, 226] on select "BARYMONT GO CORREDURIA DE SEGUROS, S.L. | B39829643000 | BSABESBBXXX | ***14878…" at bounding box center [706, 238] width 975 height 25
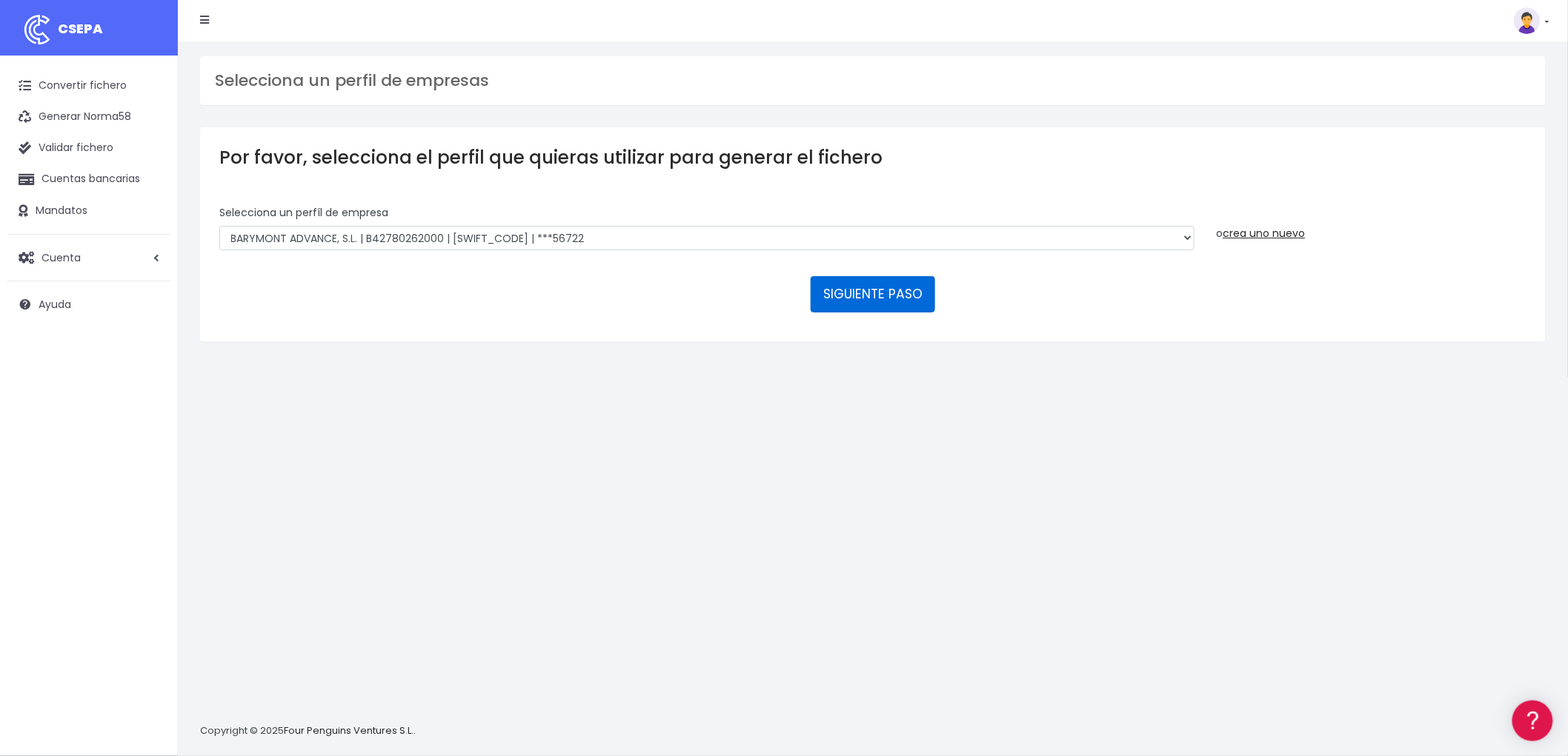
click at [843, 292] on button "SIGUIENTE PASO" at bounding box center [873, 294] width 125 height 36
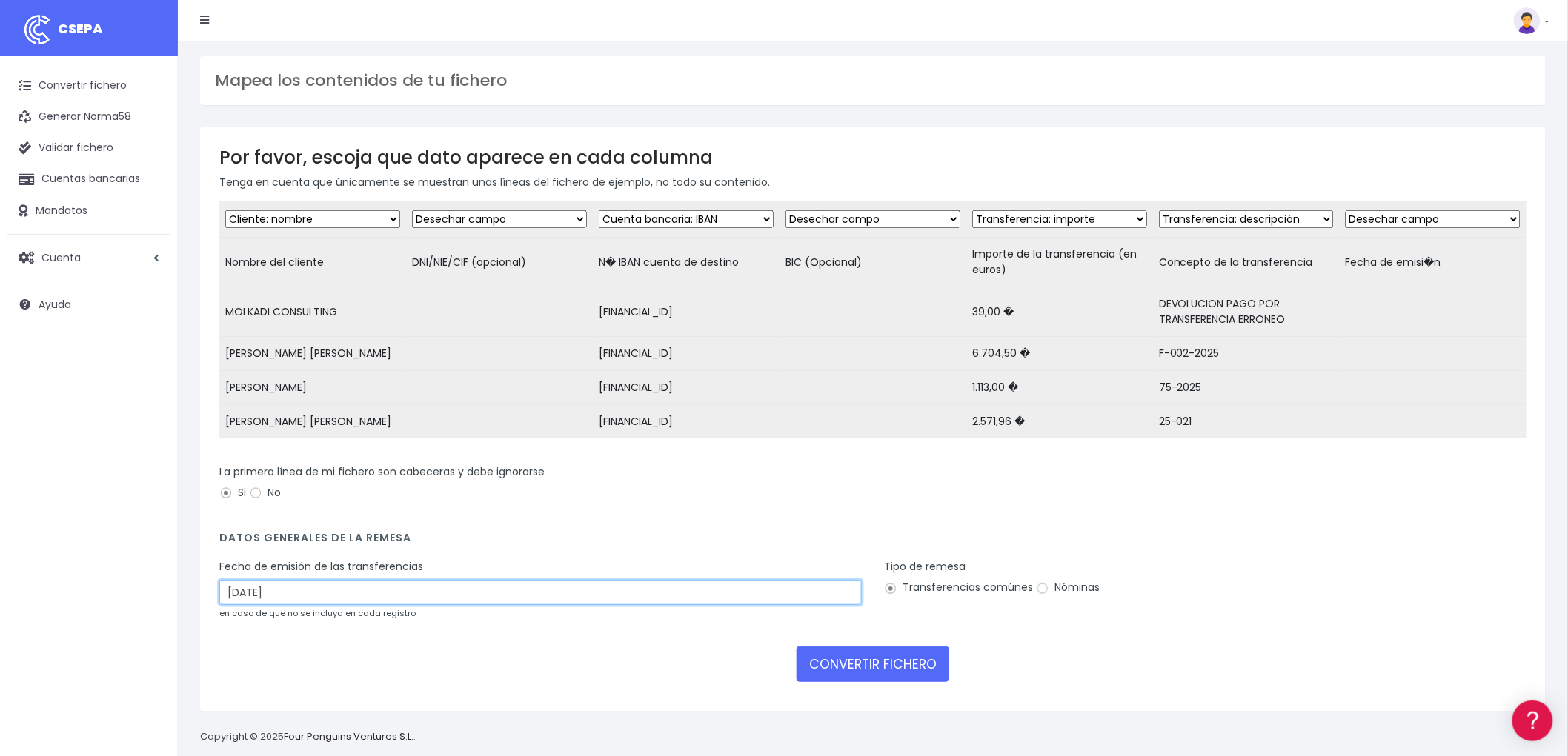
click at [417, 605] on input "[DATE]" at bounding box center [541, 593] width 642 height 25
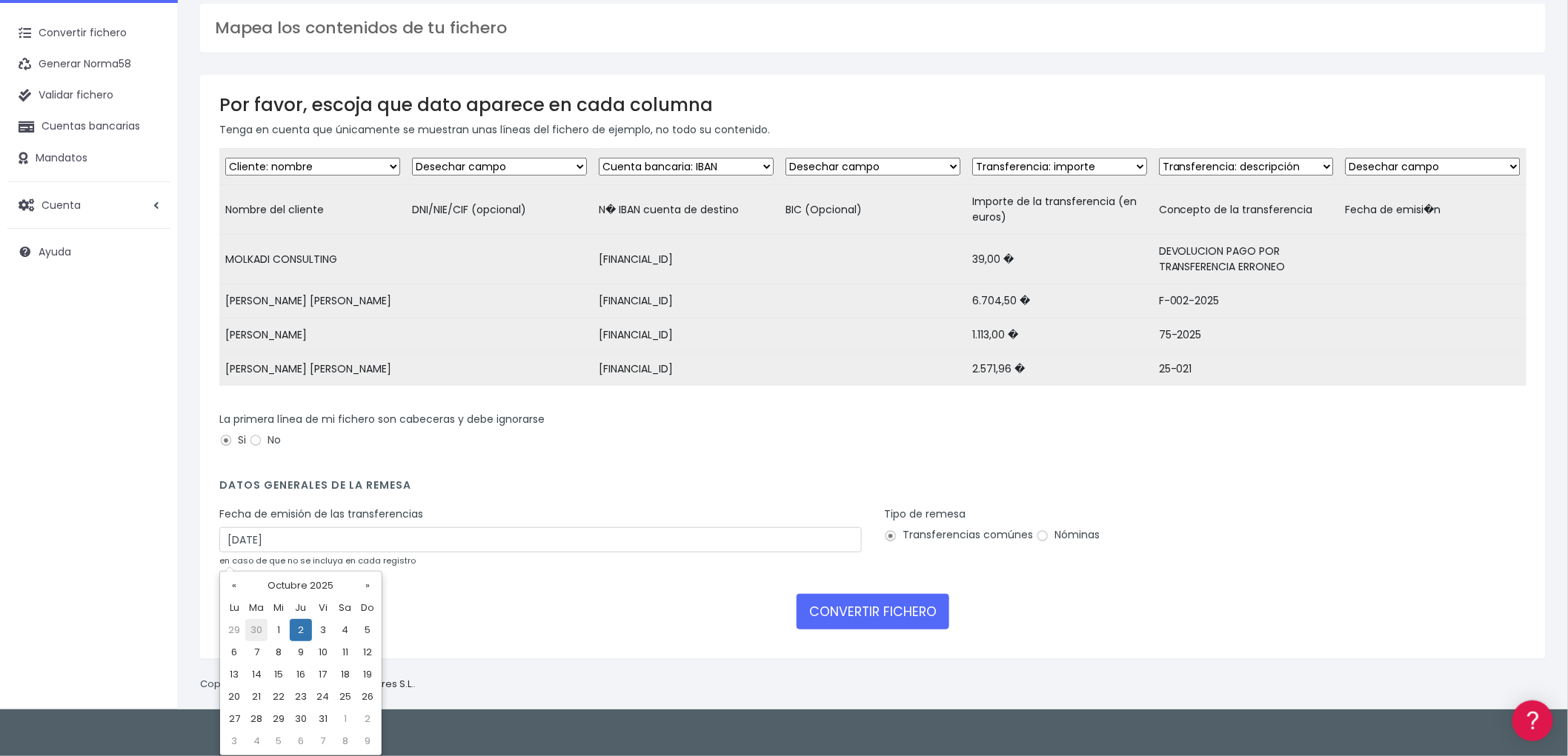
click at [260, 625] on td "30" at bounding box center [256, 630] width 22 height 22
type input "30/09/2025"
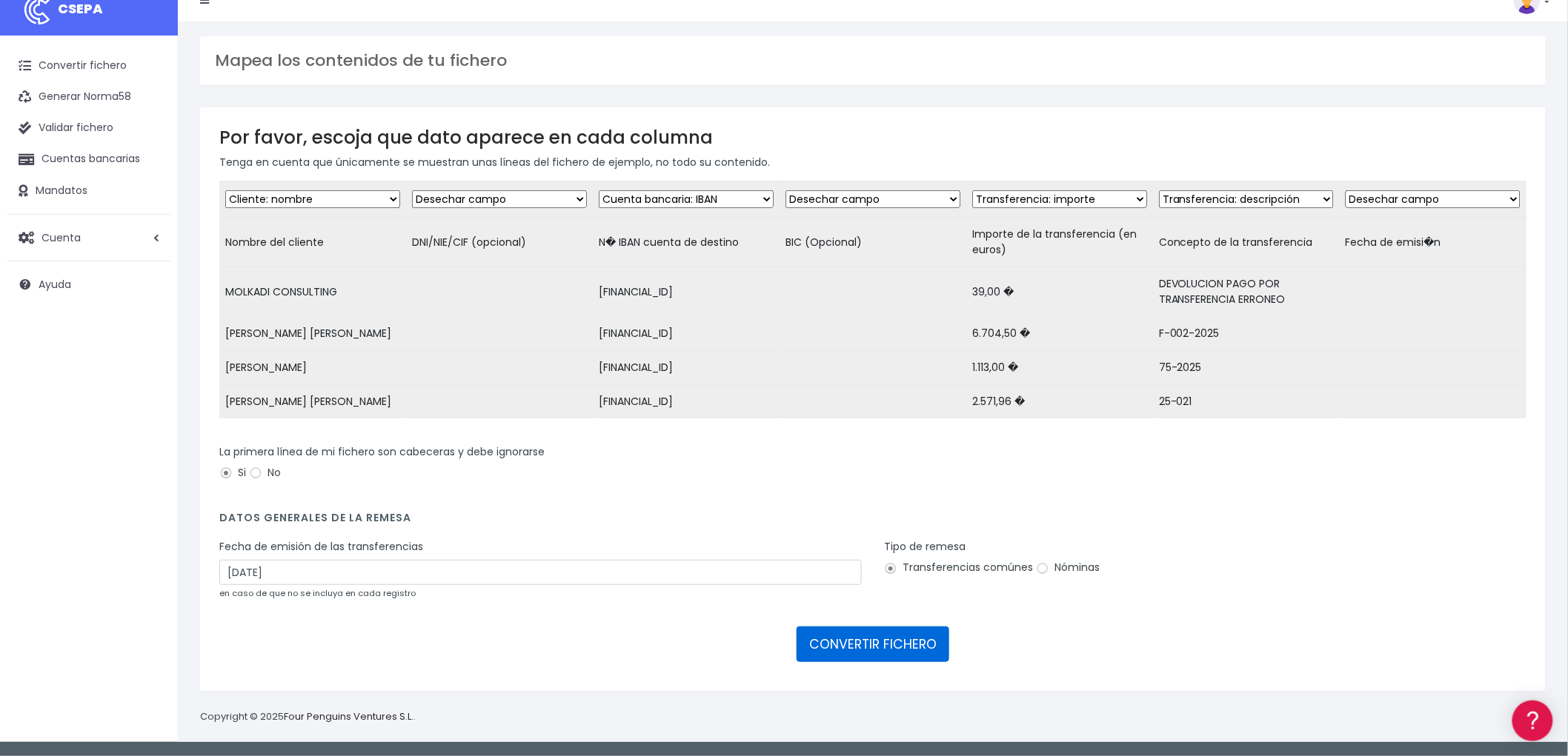
click at [875, 638] on button "CONVERTIR FICHERO" at bounding box center [872, 645] width 153 height 36
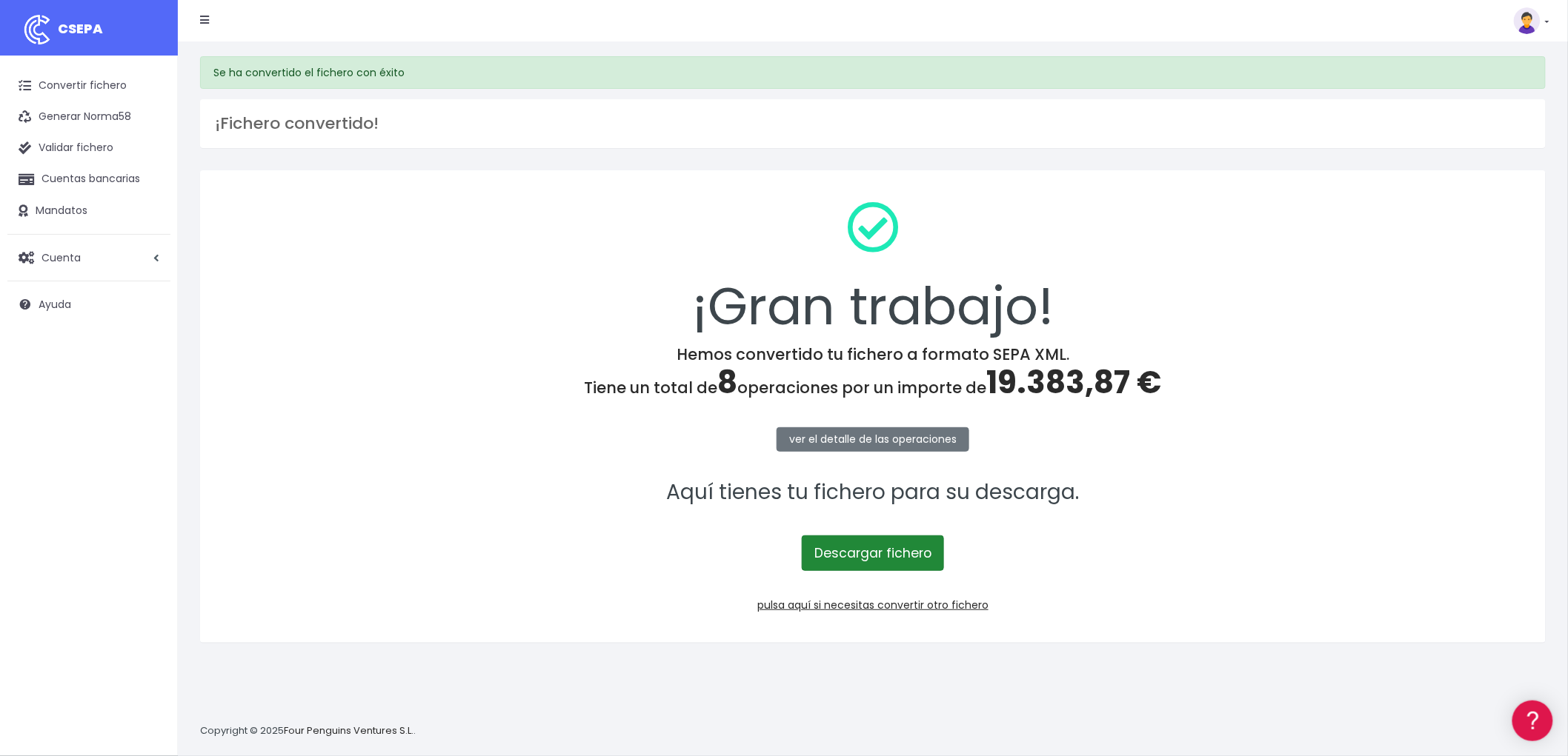
click at [871, 558] on link "Descargar fichero" at bounding box center [873, 554] width 143 height 36
click at [963, 605] on link "pulsa aquí si necesitas convertir otro fichero" at bounding box center [872, 605] width 231 height 15
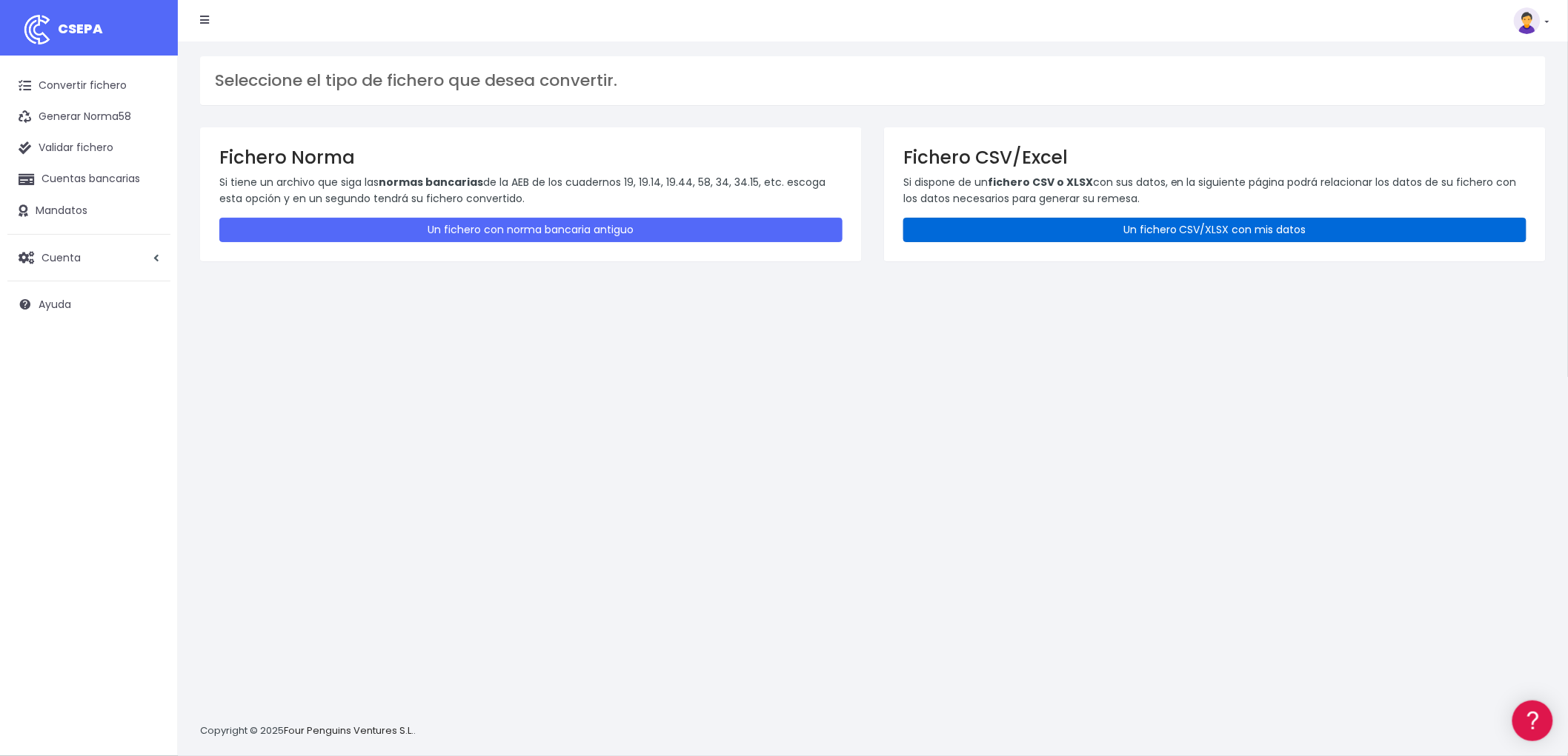
click at [1264, 222] on link "Un fichero CSV/XLSX con mis datos" at bounding box center [1215, 229] width 623 height 24
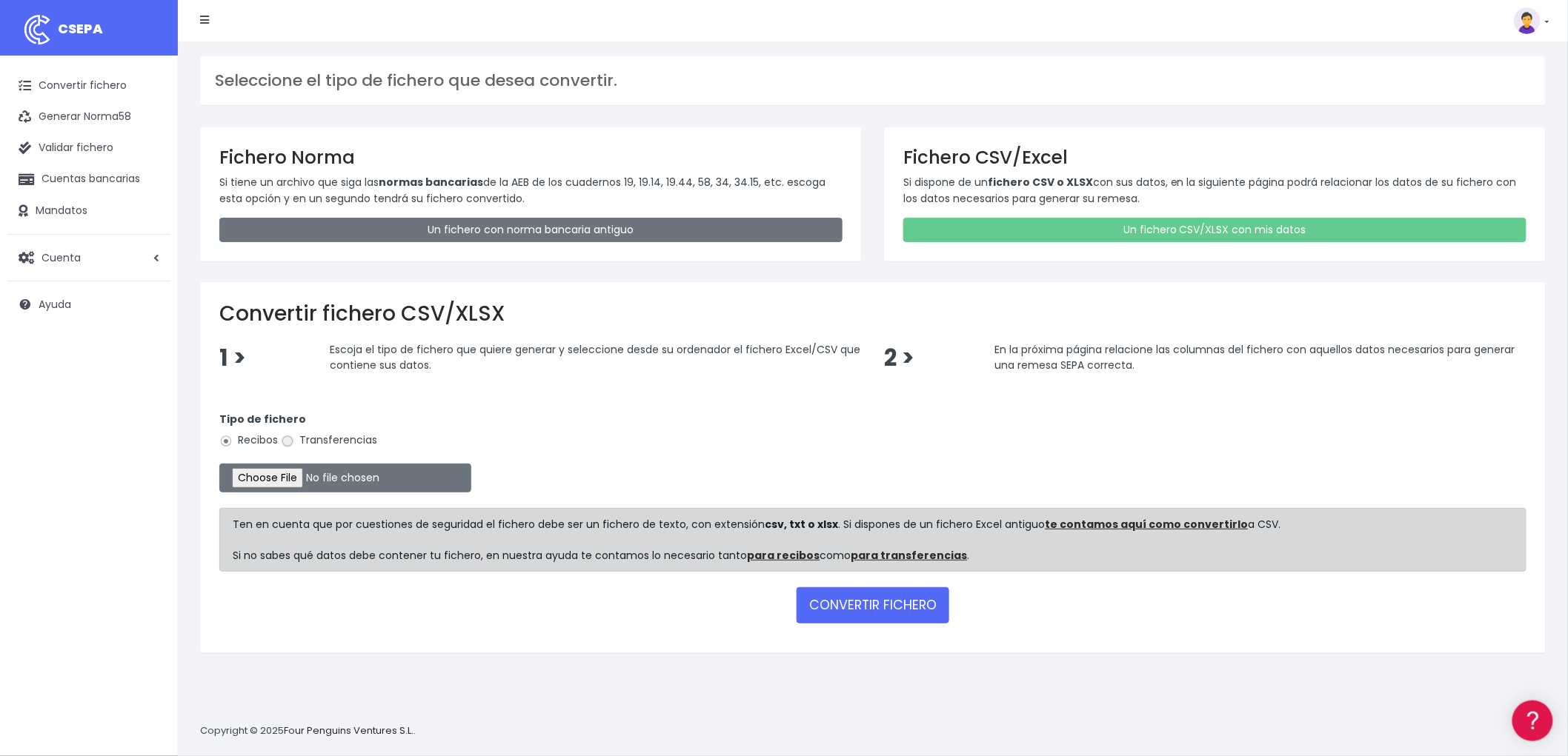
click at [292, 440] on input "Transferencias" at bounding box center [287, 441] width 13 height 13
radio input "true"
click at [284, 472] on input "file" at bounding box center [345, 478] width 252 height 29
type input "C:\fakepath\REMESA TRF BYA.csv"
click at [879, 597] on button "CONVERTIR FICHERO" at bounding box center [872, 605] width 153 height 36
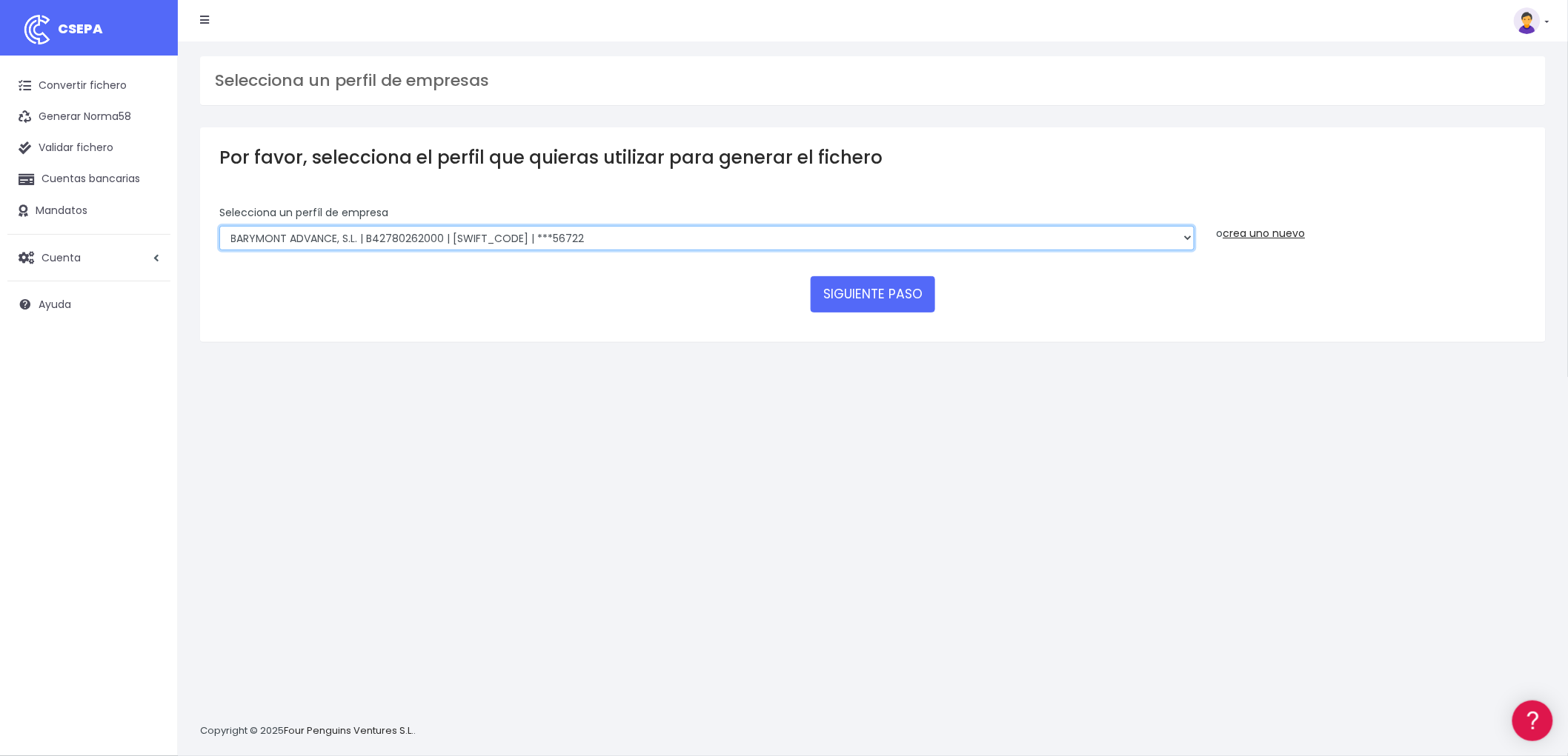
click at [1187, 235] on select "BARYMONT GO CORREDURIA DE SEGUROS, S.L. | B39829643000 | BSABESBBXXX | ***14878…" at bounding box center [706, 238] width 975 height 25
select select "1549"
click at [219, 226] on select "BARYMONT GO CORREDURIA DE SEGUROS, S.L. | B39829643000 | BSABESBBXXX | ***14878…" at bounding box center [706, 238] width 975 height 25
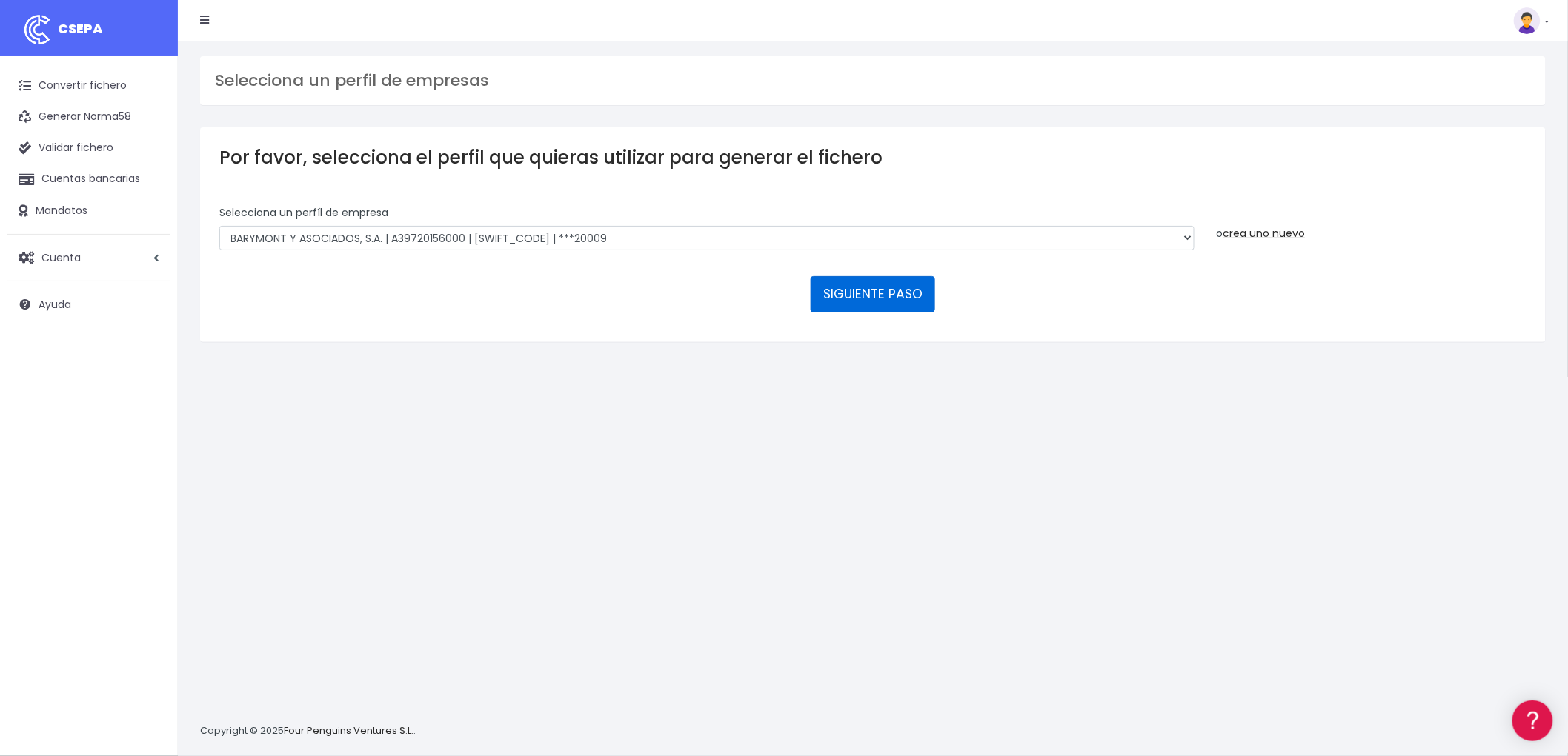
click at [887, 287] on button "SIGUIENTE PASO" at bounding box center [873, 294] width 125 height 36
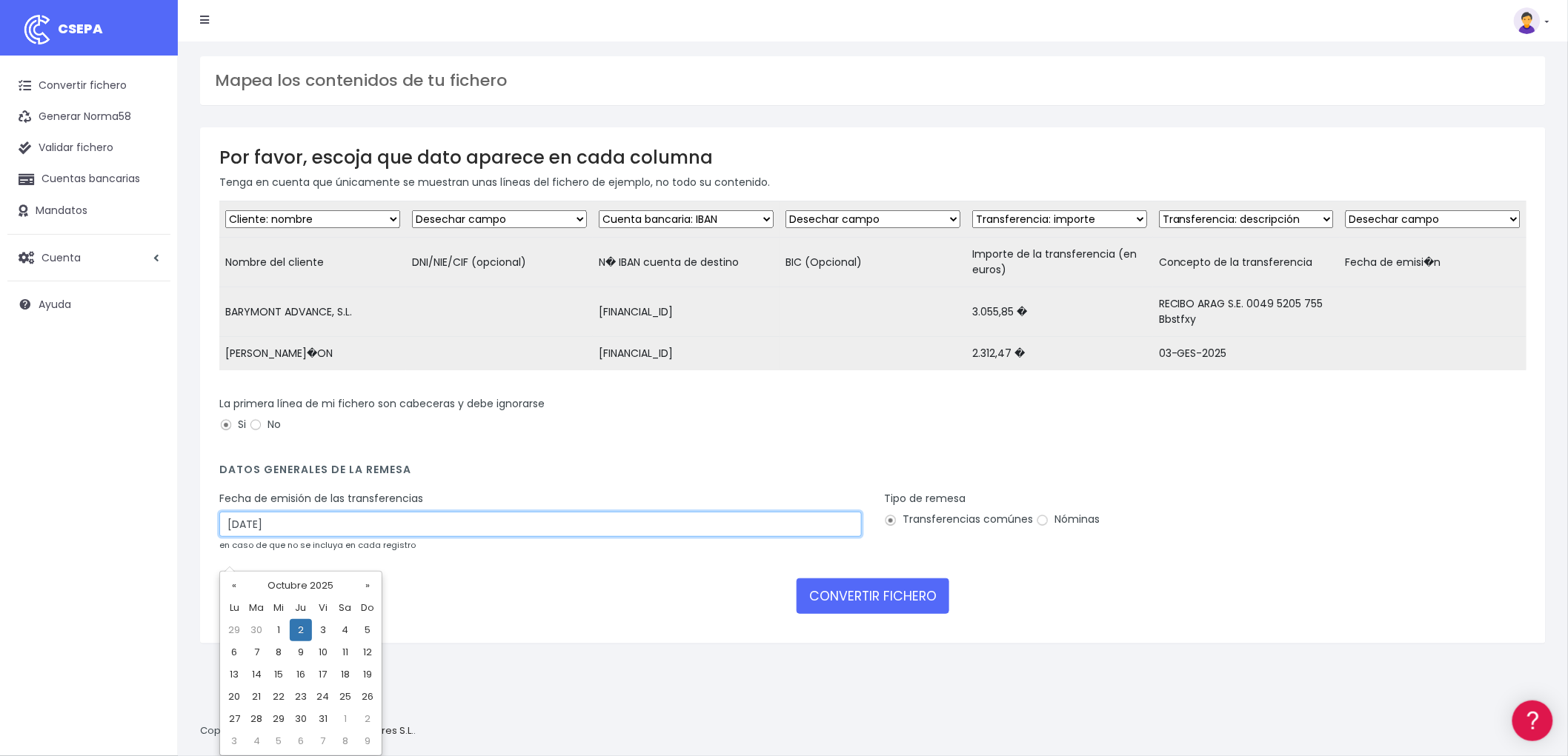
click at [357, 537] on input "[DATE]" at bounding box center [541, 524] width 642 height 25
click at [262, 628] on td "30" at bounding box center [256, 630] width 22 height 22
type input "[DATE]"
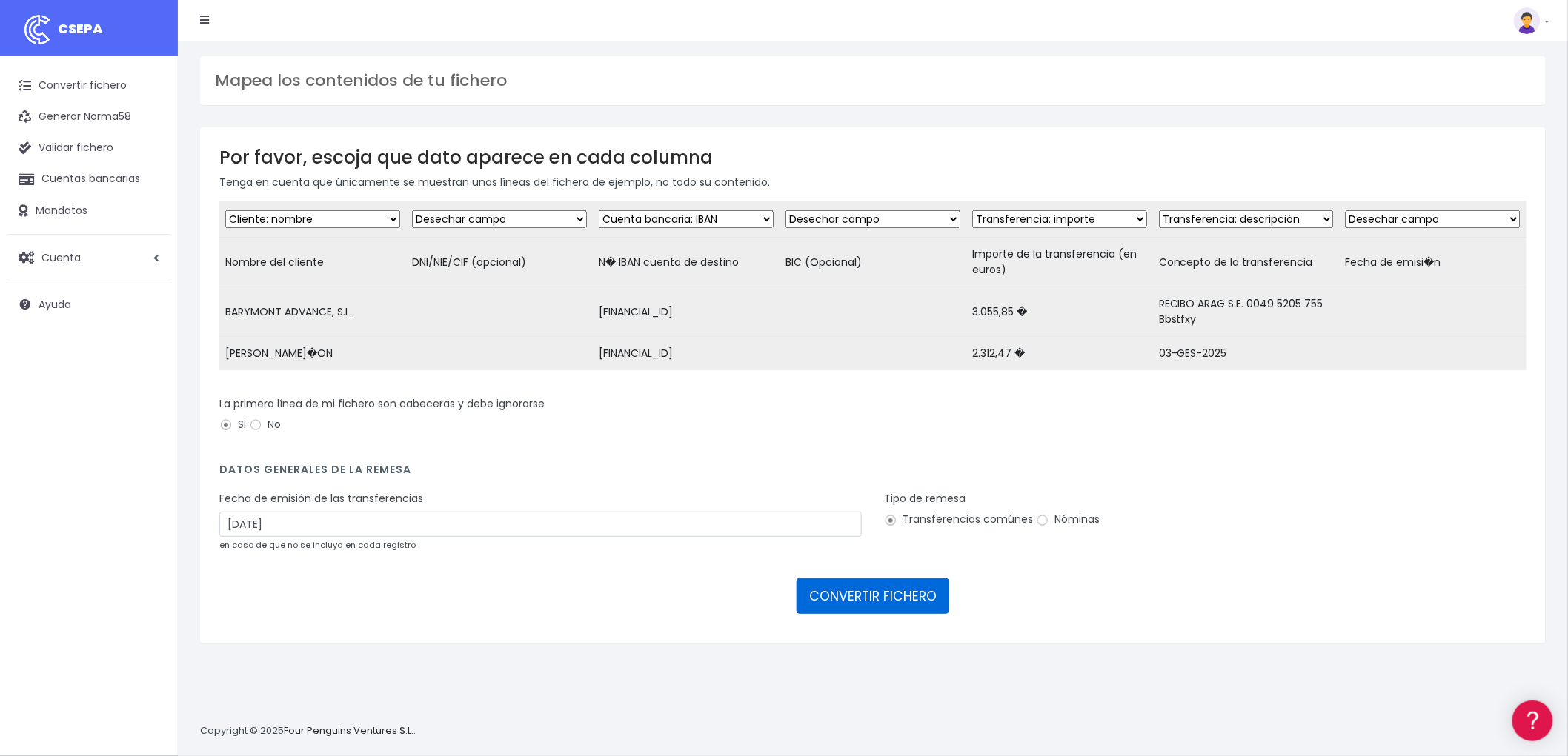
click at [874, 614] on button "CONVERTIR FICHERO" at bounding box center [872, 596] width 153 height 36
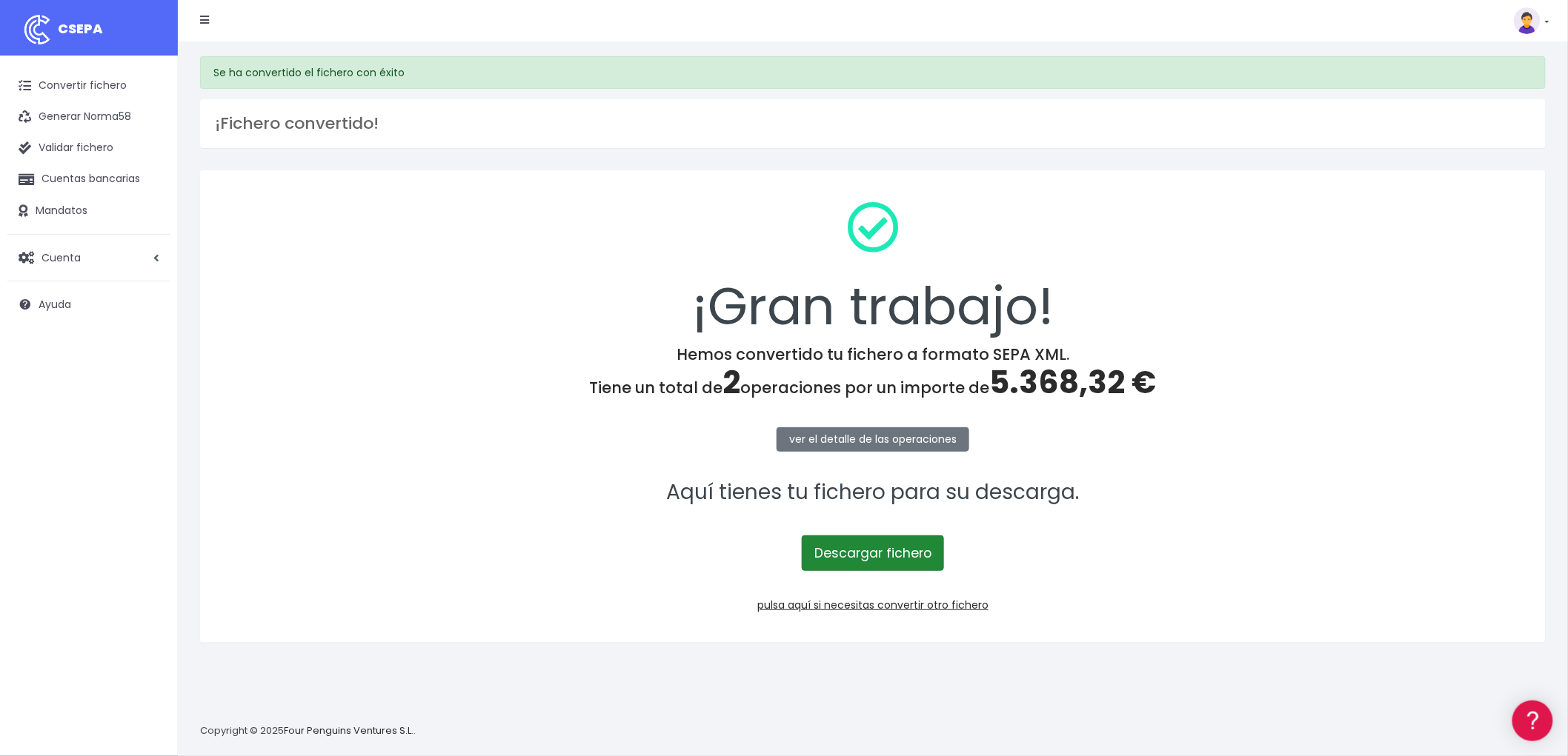
click at [892, 550] on link "Descargar fichero" at bounding box center [873, 554] width 143 height 36
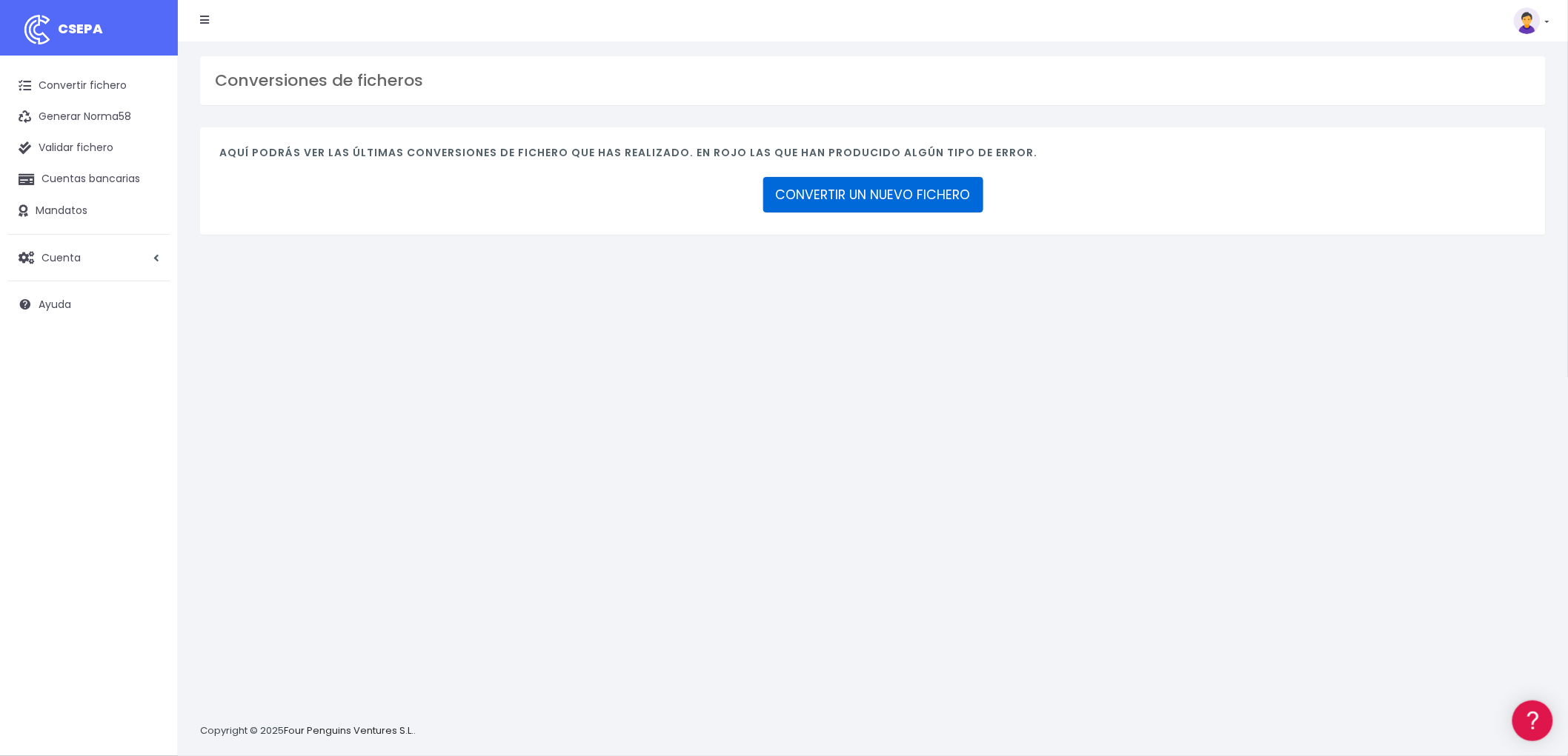
click at [904, 188] on link "CONVERTIR UN NUEVO FICHERO" at bounding box center [873, 195] width 220 height 36
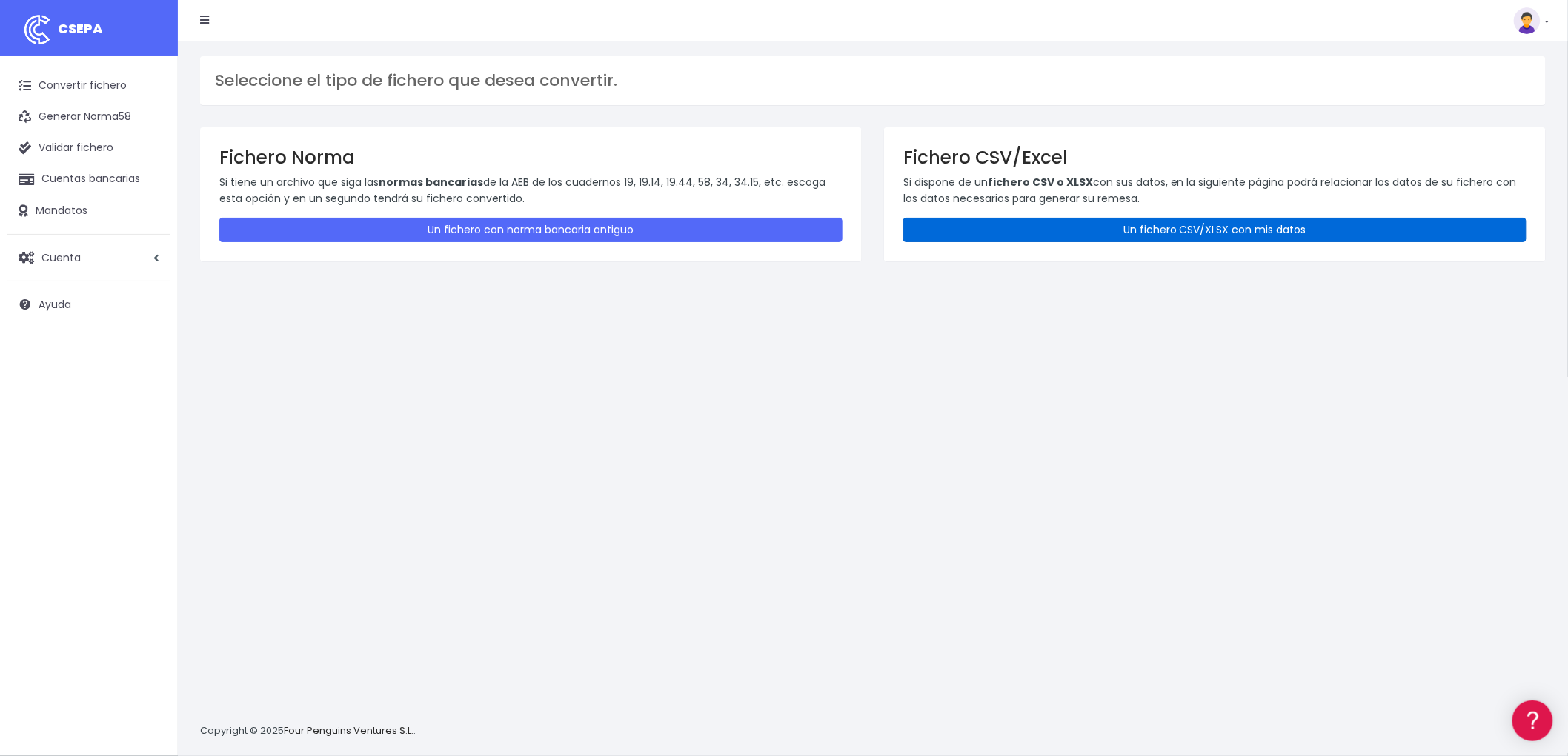
click at [1142, 227] on link "Un fichero CSV/XLSX con mis datos" at bounding box center [1215, 229] width 623 height 24
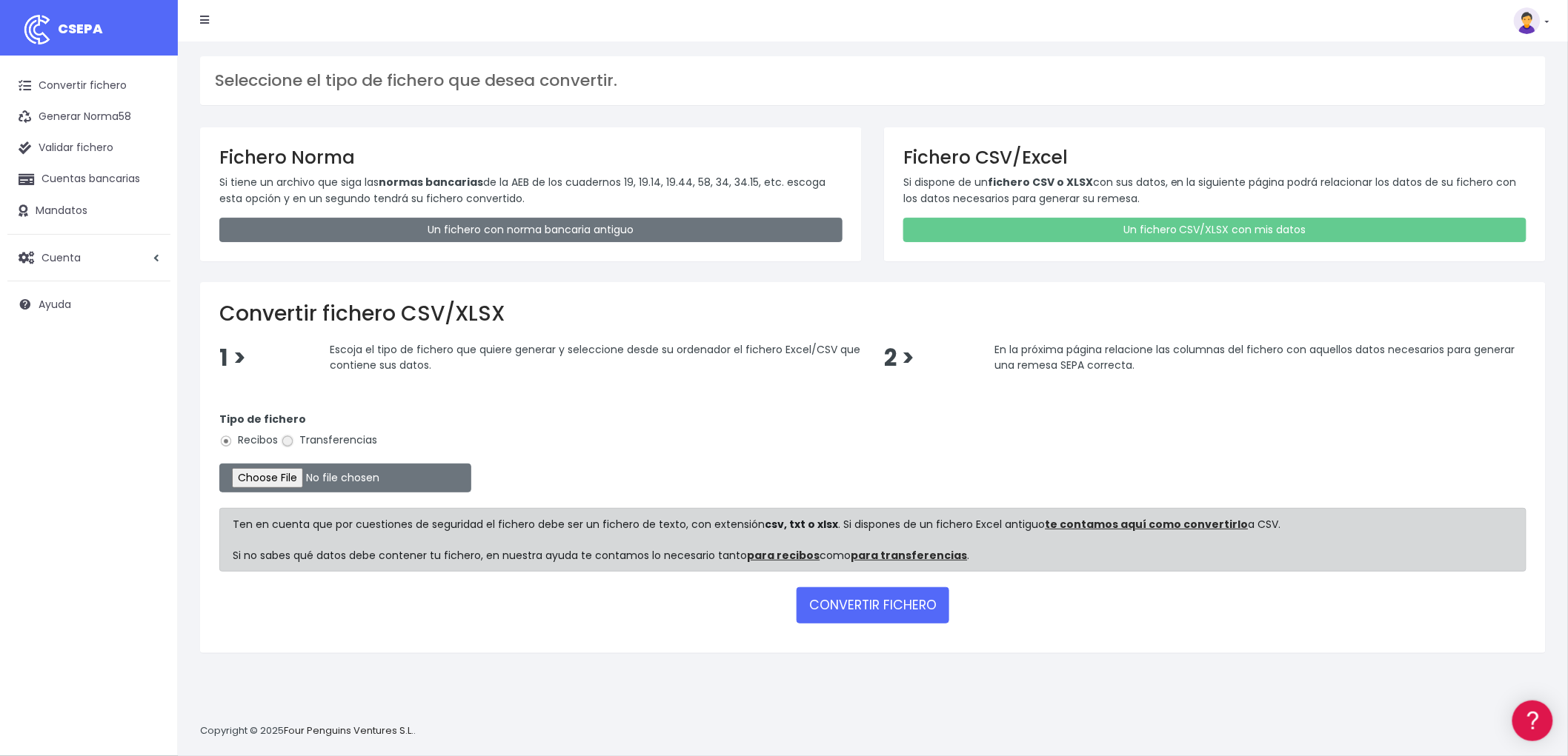
click at [292, 440] on input "Transferencias" at bounding box center [287, 441] width 13 height 13
radio input "true"
click at [278, 471] on input "file" at bounding box center [345, 478] width 252 height 29
type input "C:\fakepath\csv_to_sepa_2025-09-30_08-30-17.csv"
click at [913, 602] on button "CONVERTIR FICHERO" at bounding box center [872, 605] width 153 height 36
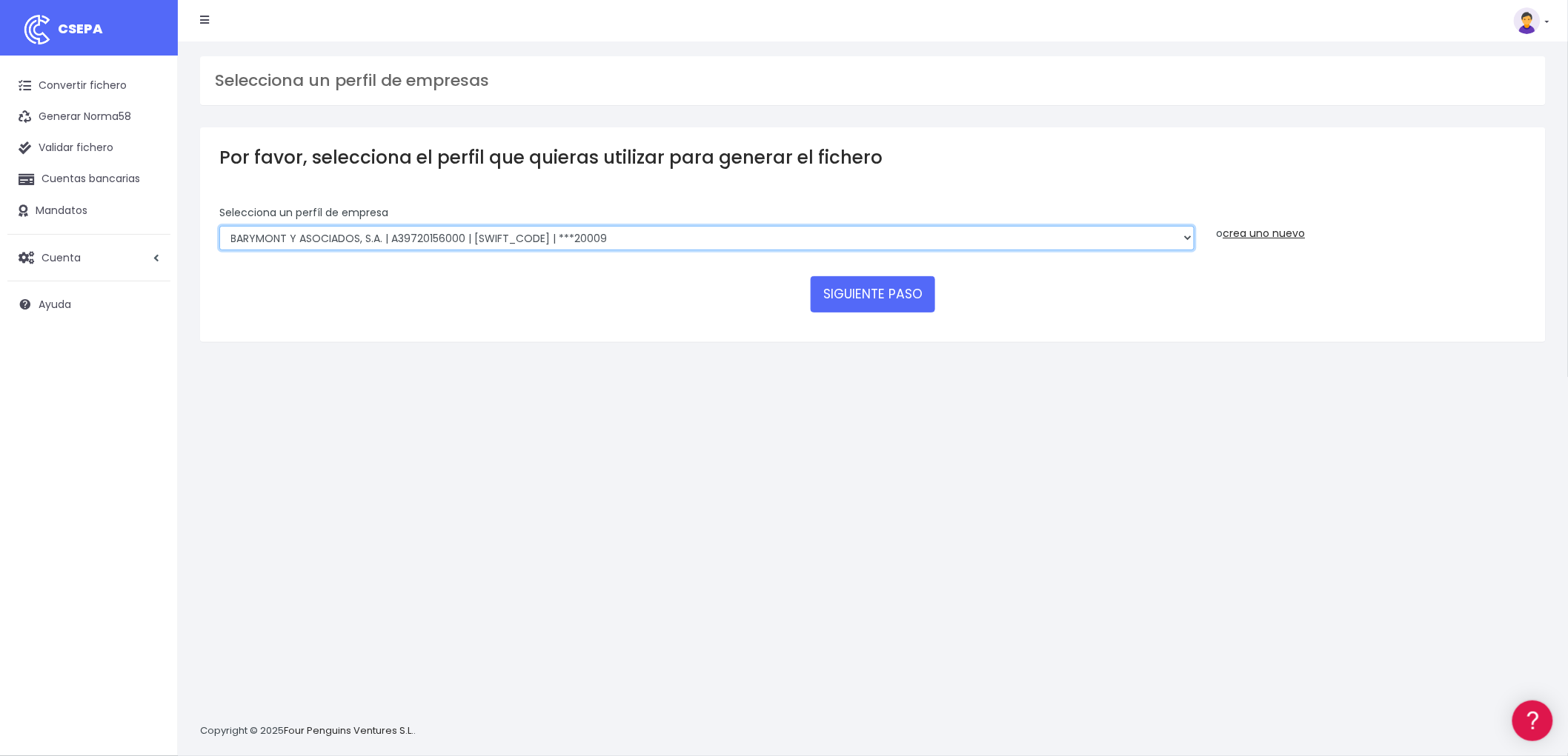
click at [1183, 233] on select "BARYMONT GO CORREDURIA DE SEGUROS, S.L. | B39829643000 | [SWIFT_CODE] | ***1487…" at bounding box center [706, 238] width 975 height 25
select select "1544"
click at [219, 226] on select "BARYMONT GO CORREDURIA DE SEGUROS, S.L. | B39829643000 | [SWIFT_CODE] | ***1487…" at bounding box center [706, 238] width 975 height 25
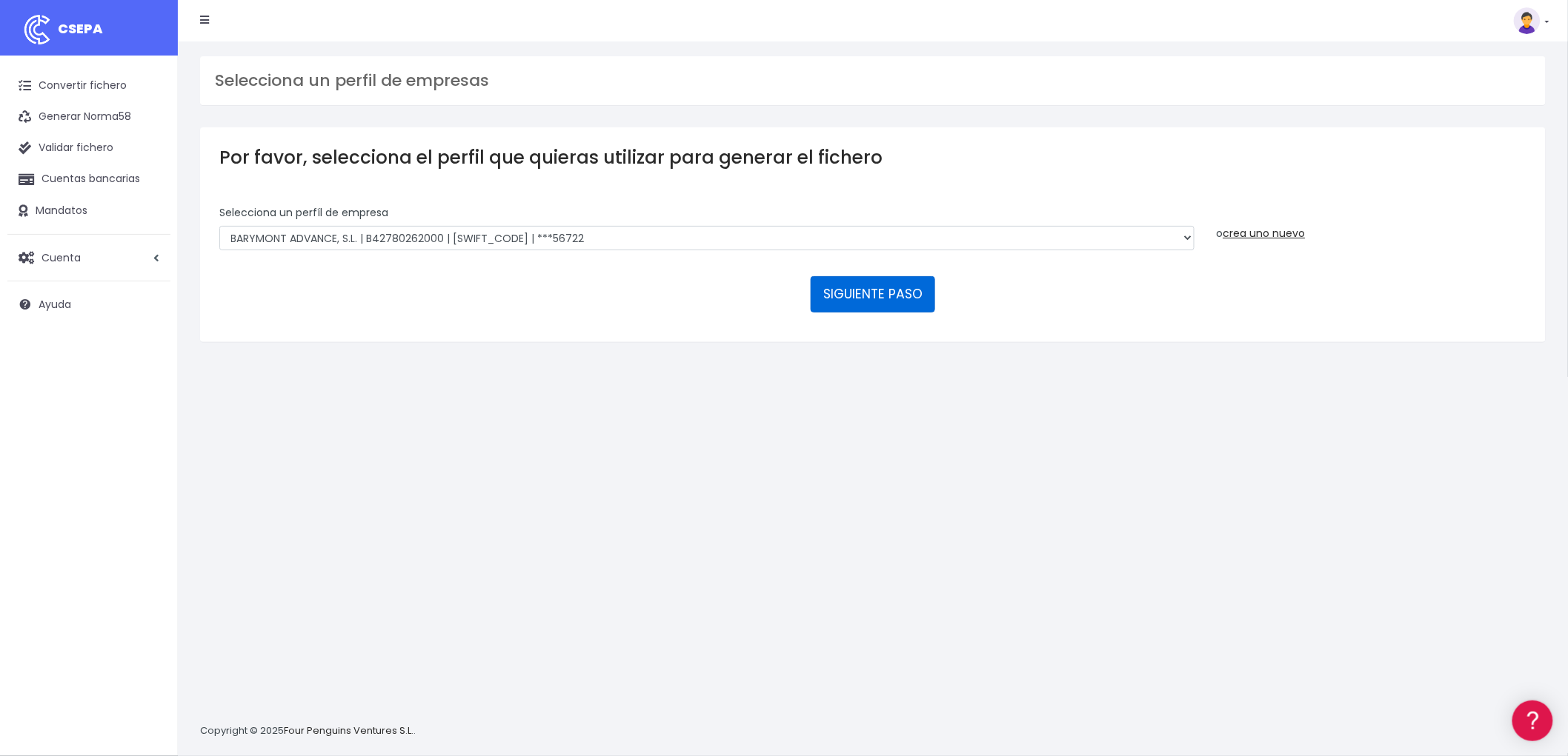
click at [882, 300] on button "SIGUIENTE PASO" at bounding box center [873, 294] width 125 height 36
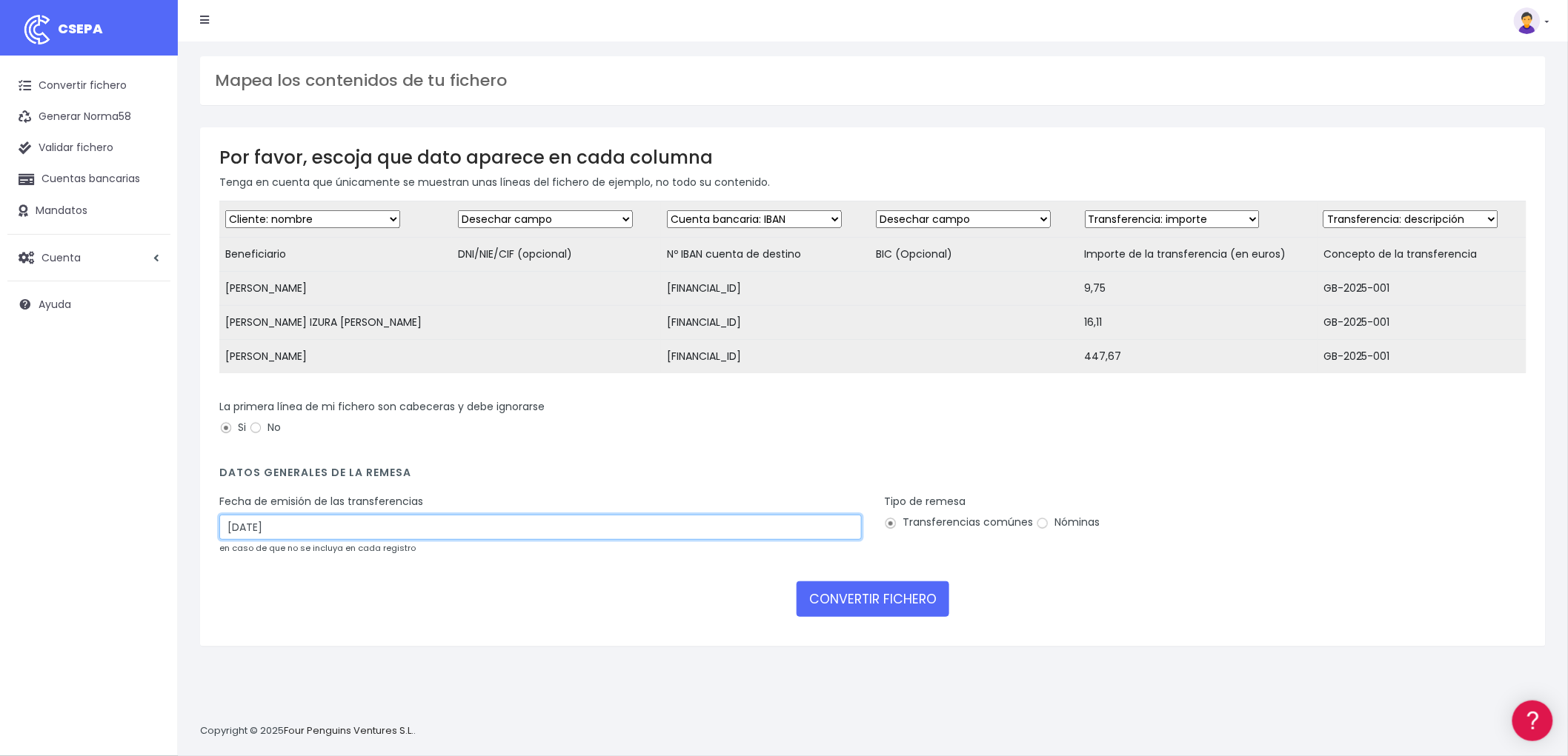
click at [382, 540] on input "02/10/2025" at bounding box center [541, 527] width 642 height 25
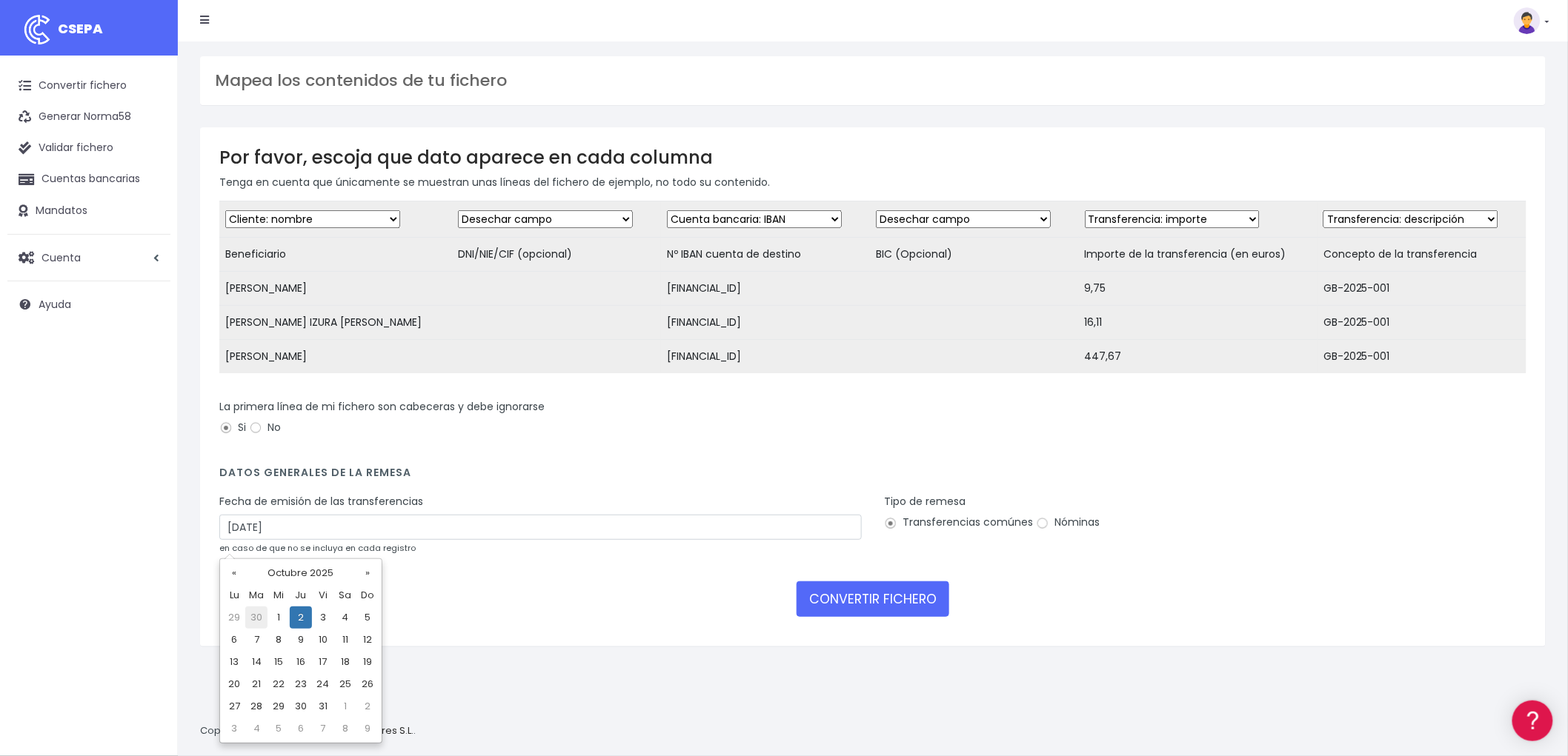
click at [256, 618] on td "30" at bounding box center [256, 617] width 22 height 22
type input "30/09/2025"
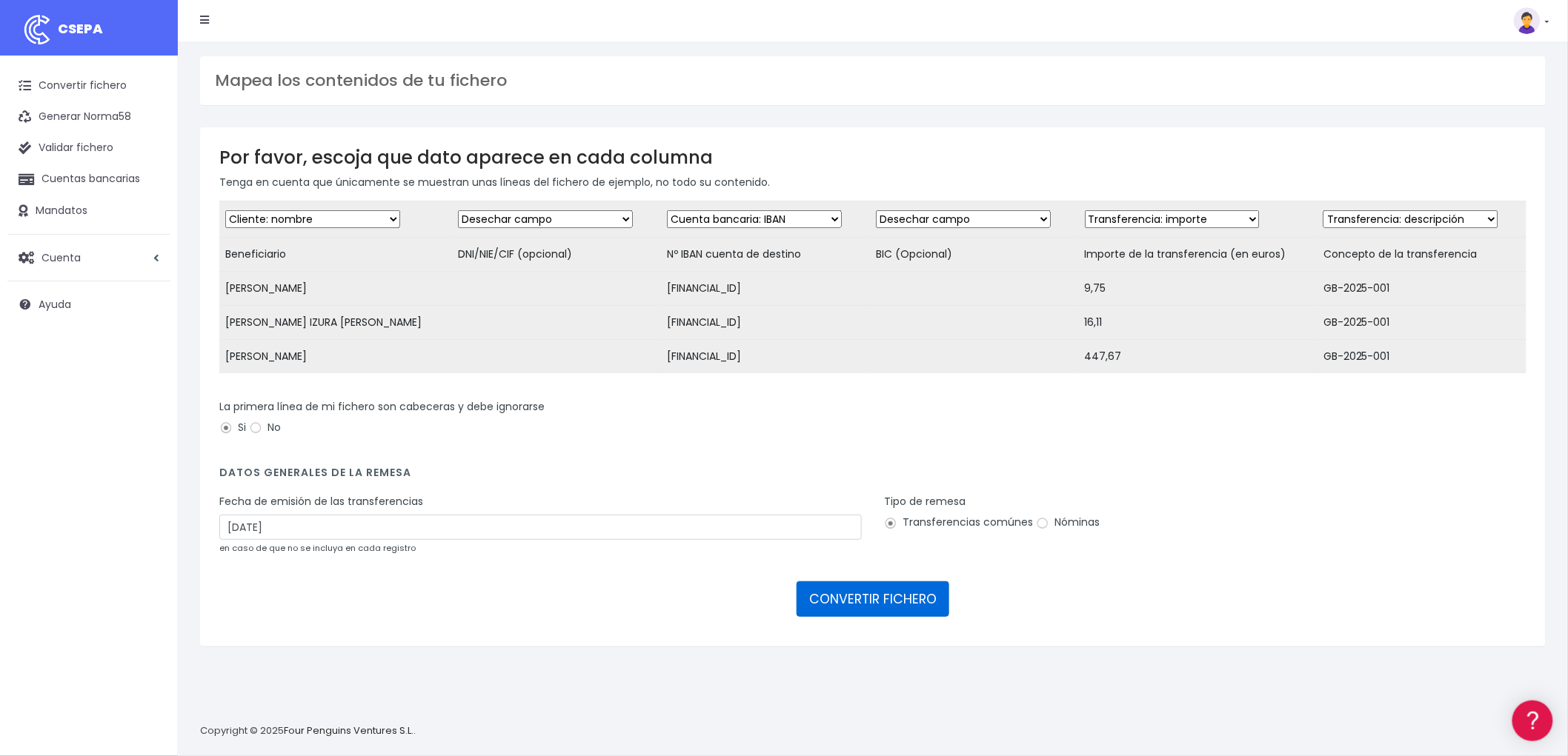
click at [862, 608] on button "CONVERTIR FICHERO" at bounding box center [872, 599] width 153 height 36
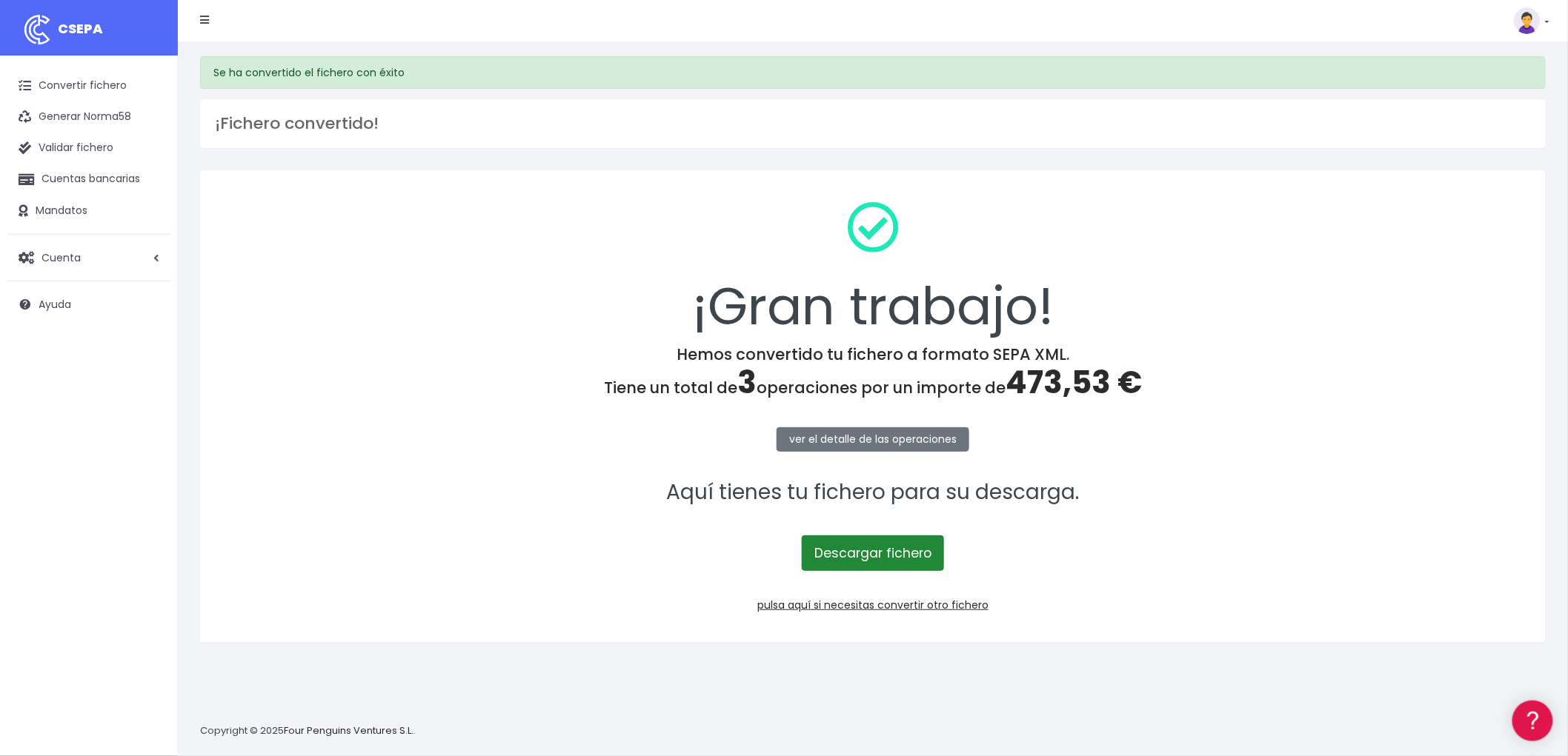
click at [870, 560] on link "Descargar fichero" at bounding box center [873, 554] width 143 height 36
